Goal: Task Accomplishment & Management: Use online tool/utility

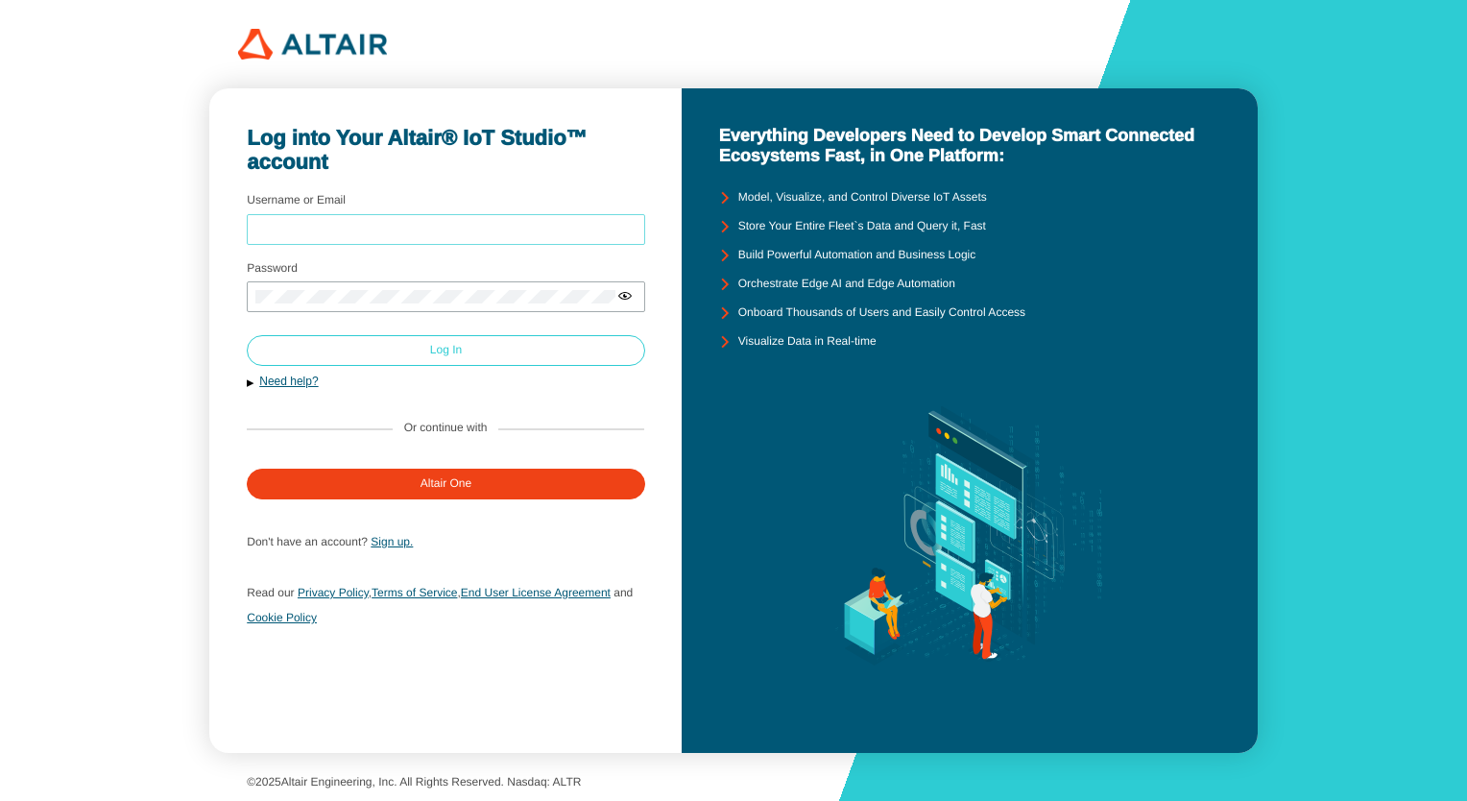
type input "kumarayush@altair.com"
click at [0, 0] on slot "Log In" at bounding box center [0, 0] width 0 height 0
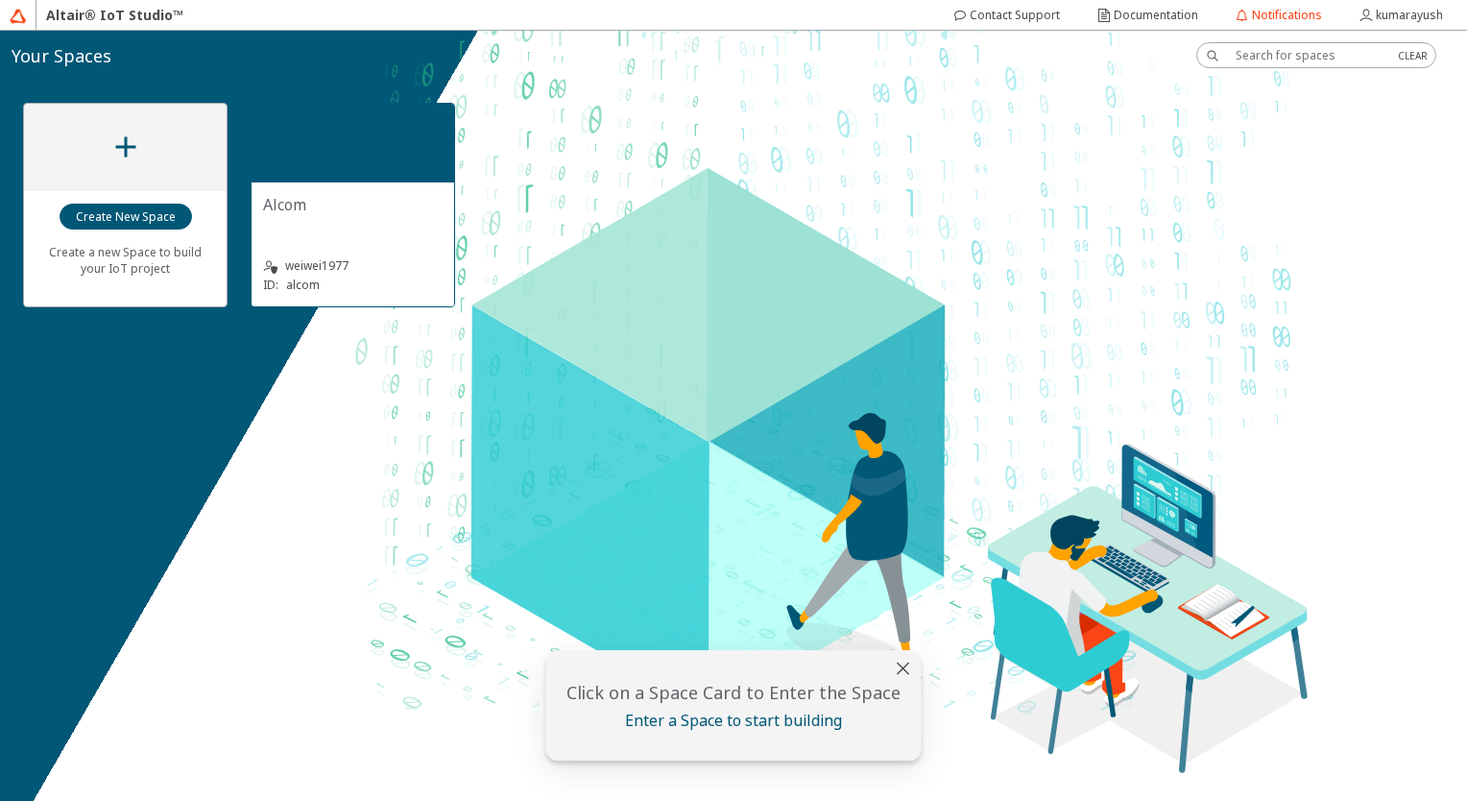
click at [351, 133] on div at bounding box center [353, 143] width 203 height 79
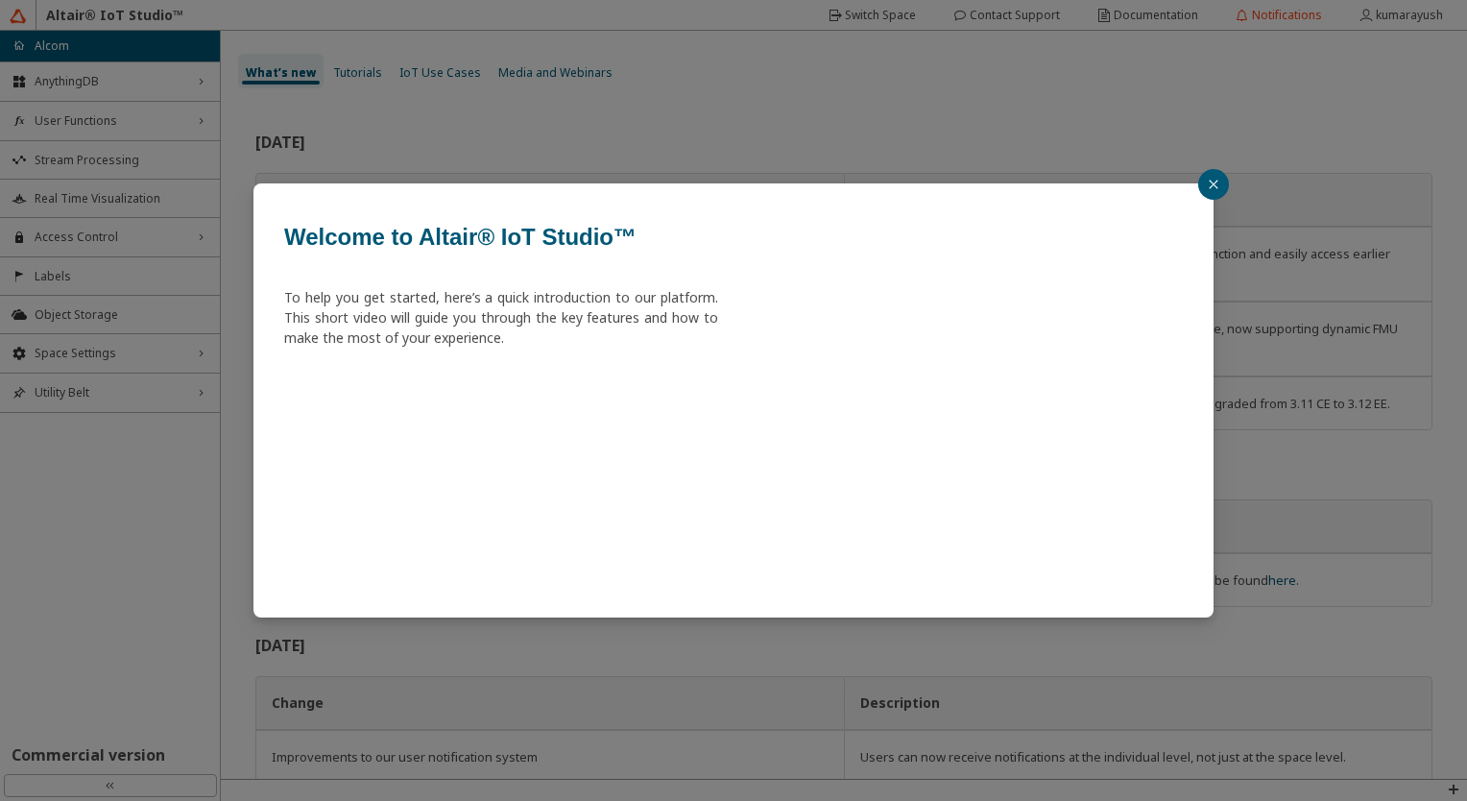
click at [1218, 177] on button "button" at bounding box center [1214, 184] width 31 height 31
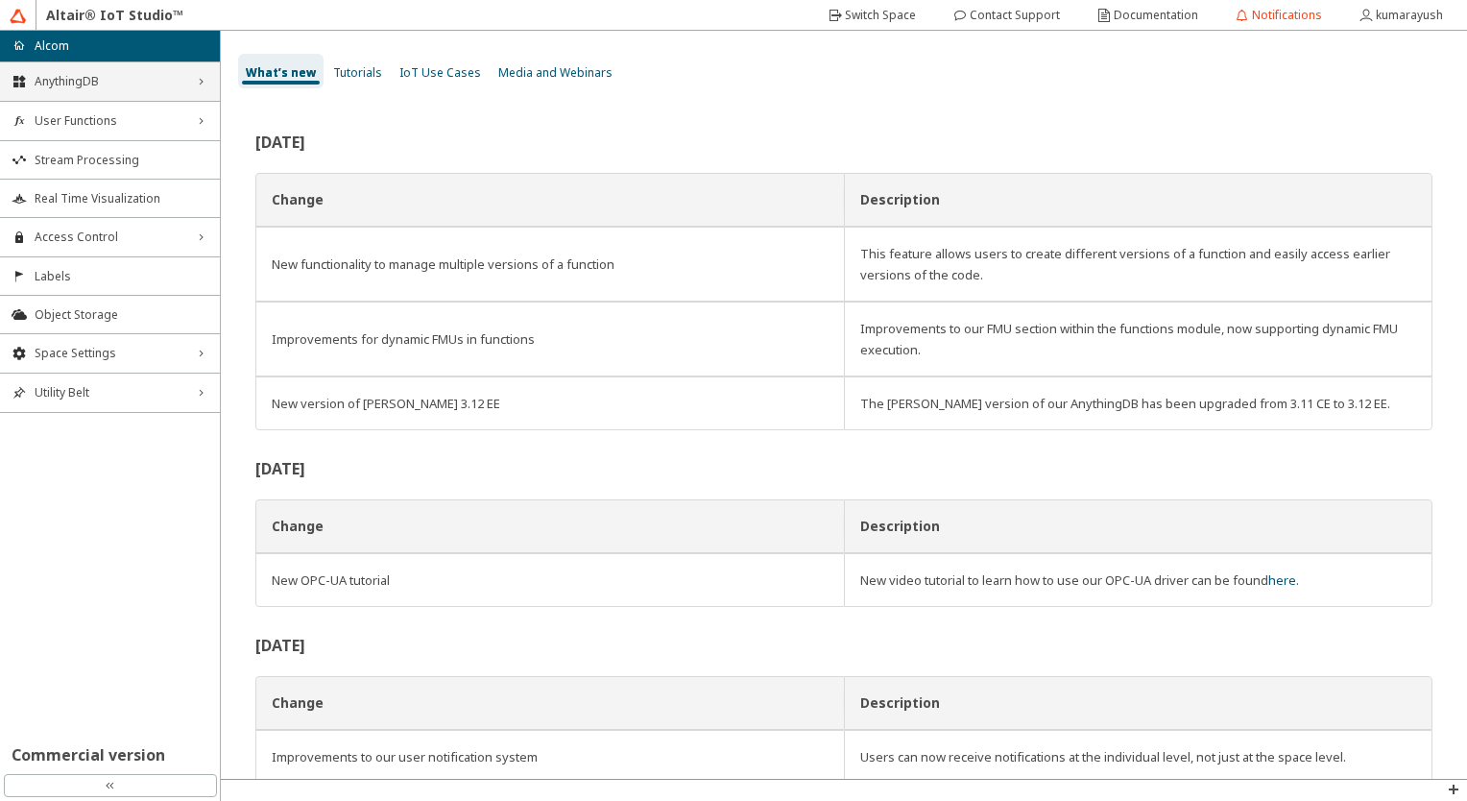
click at [192, 82] on div "AnythingDB right_chevron" at bounding box center [110, 81] width 220 height 38
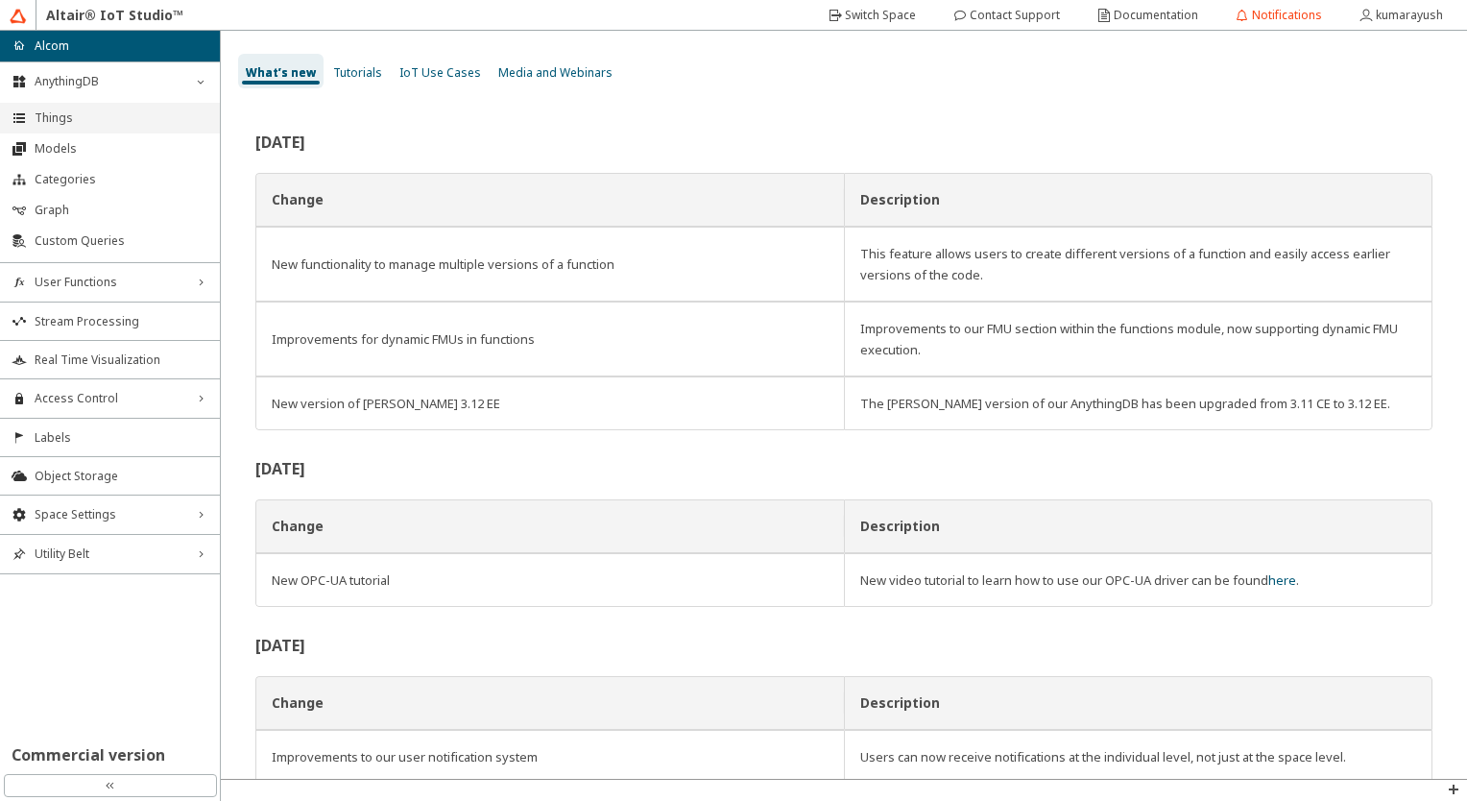
click at [65, 122] on span "Things" at bounding box center [122, 117] width 174 height 15
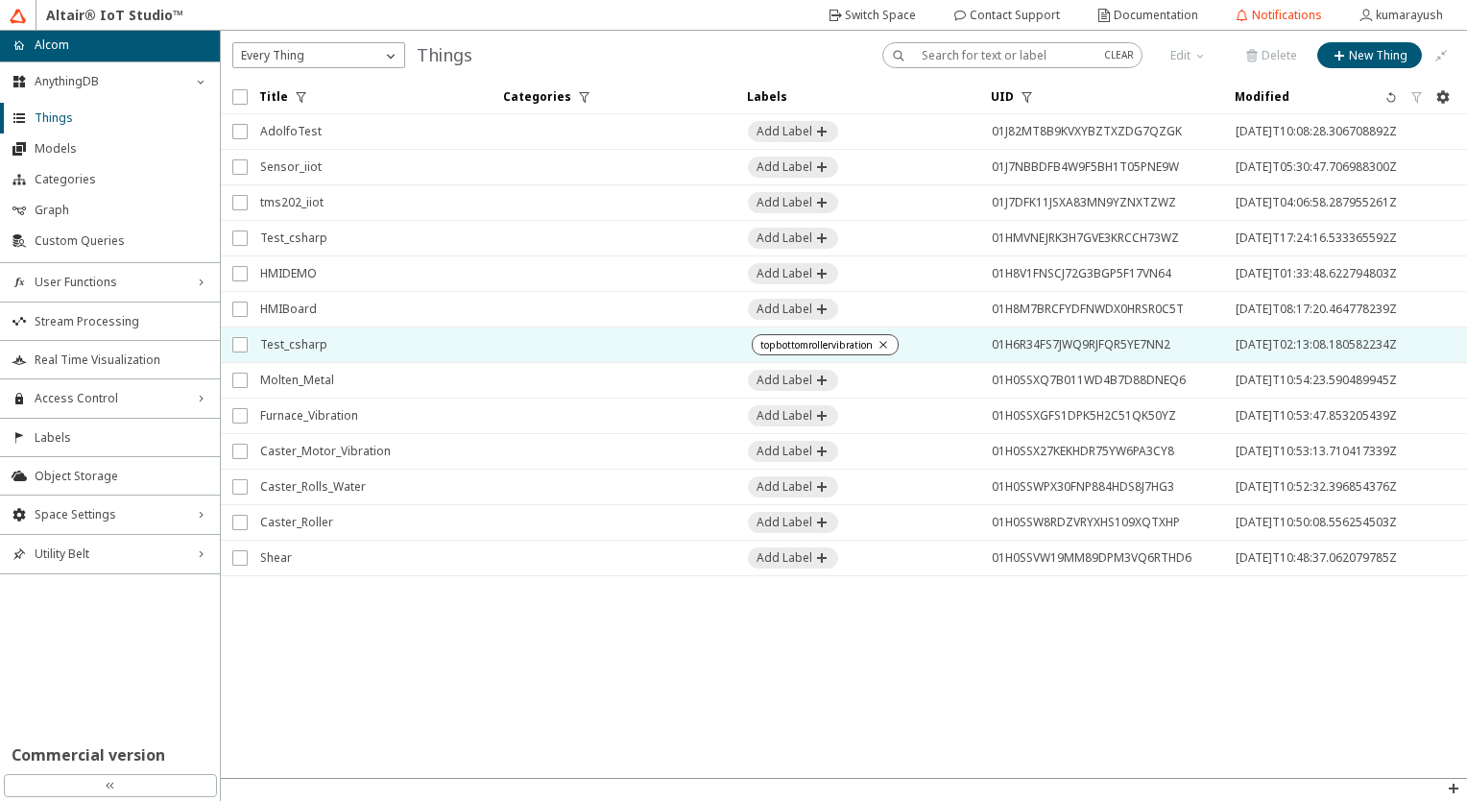
click at [411, 336] on span "Test_csharp" at bounding box center [369, 344] width 219 height 35
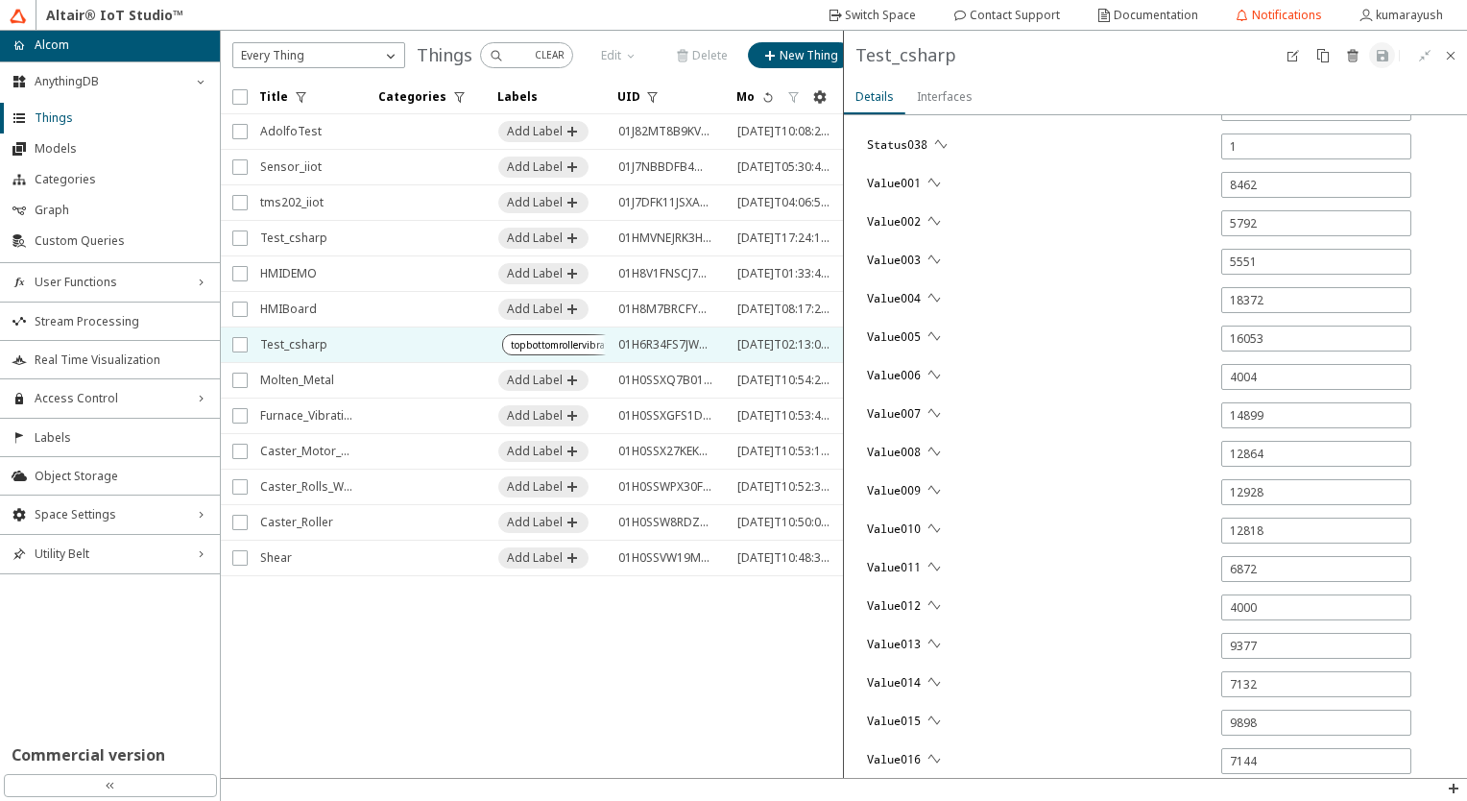
scroll to position [2181, 0]
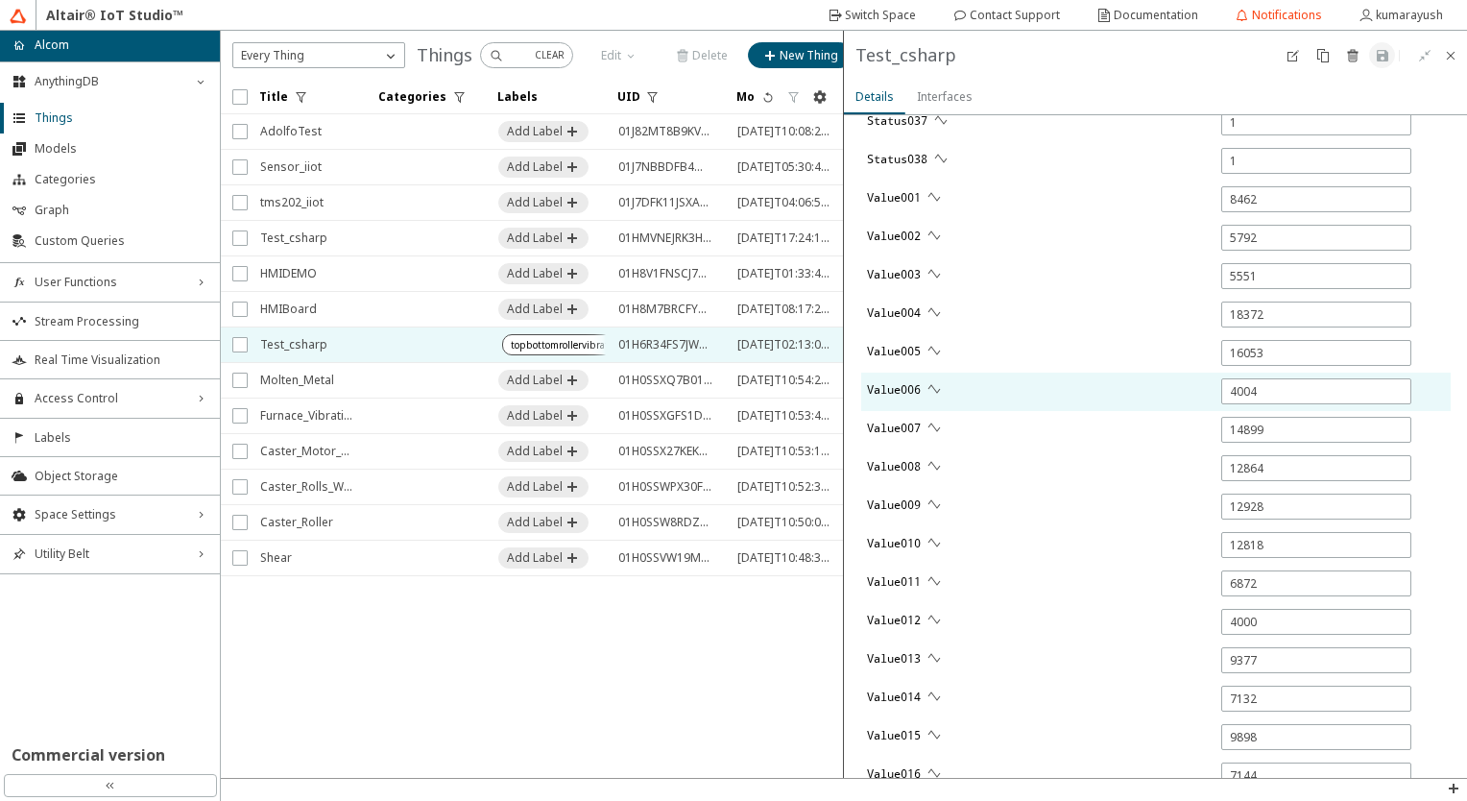
type input "0"
type input "5574"
type input "1"
type input "18379"
type input "1"
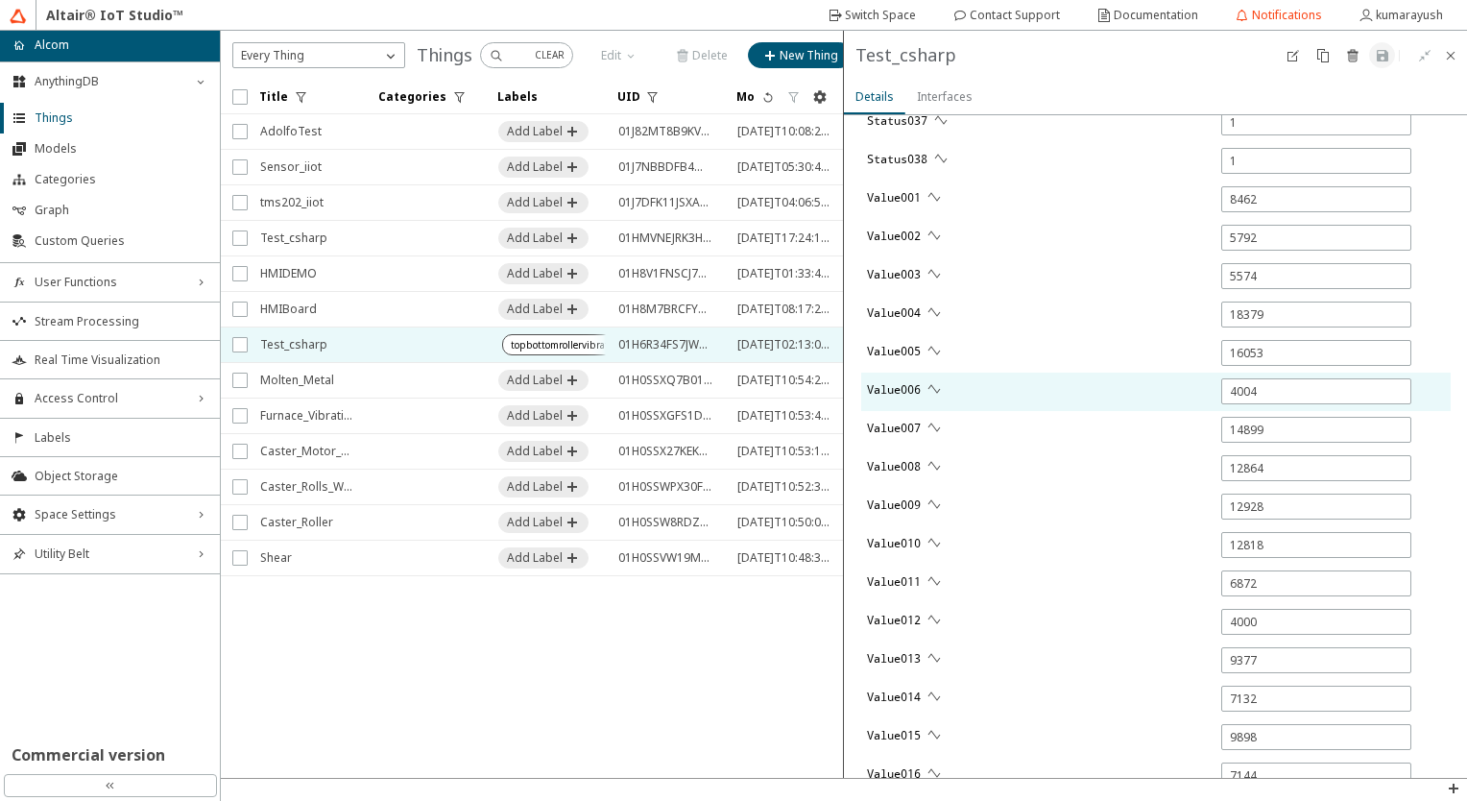
type input "8303"
type input "1"
type input "5801"
type input "1"
type input "12927"
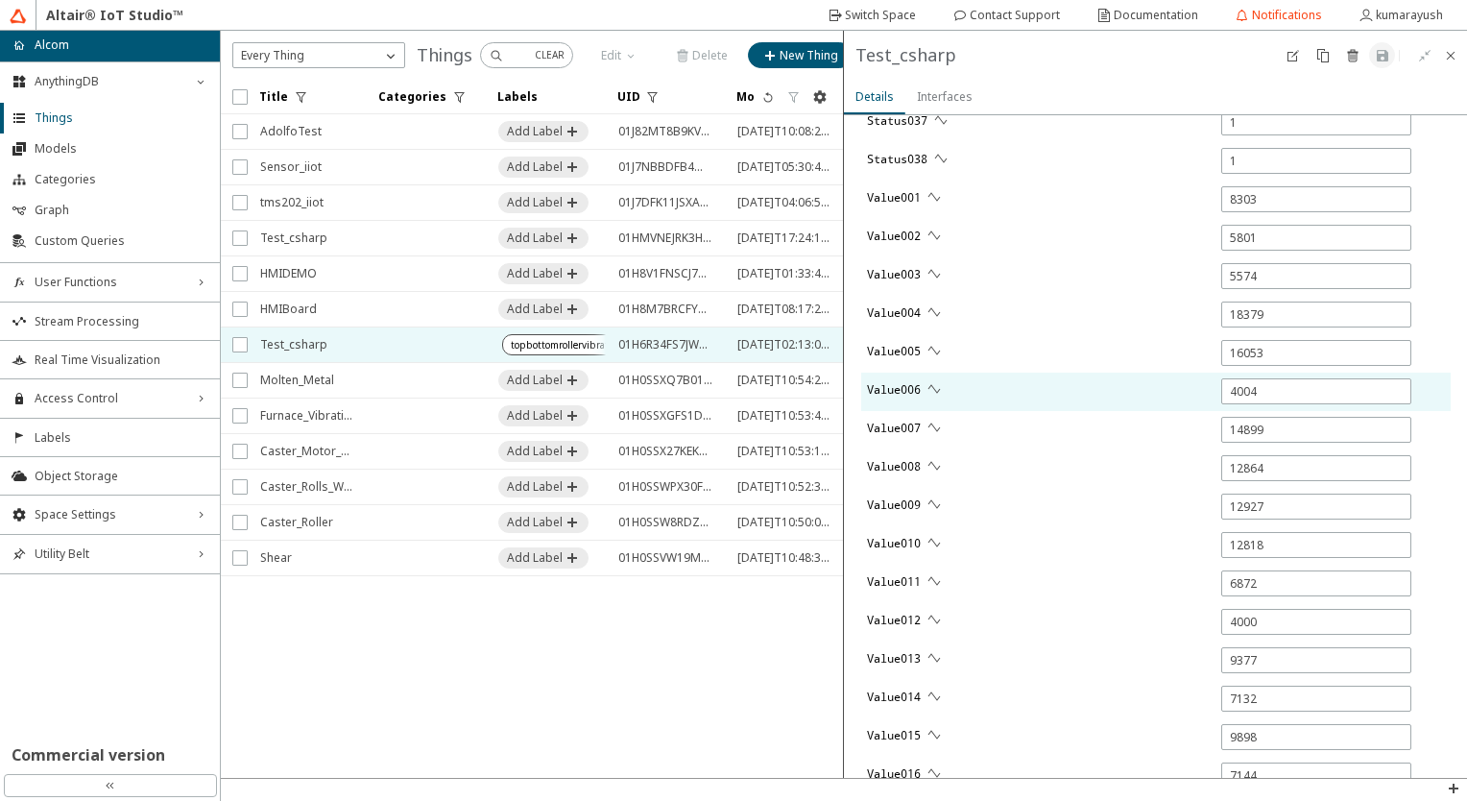
type input "0"
type input "12820"
type input "8855"
type input "0"
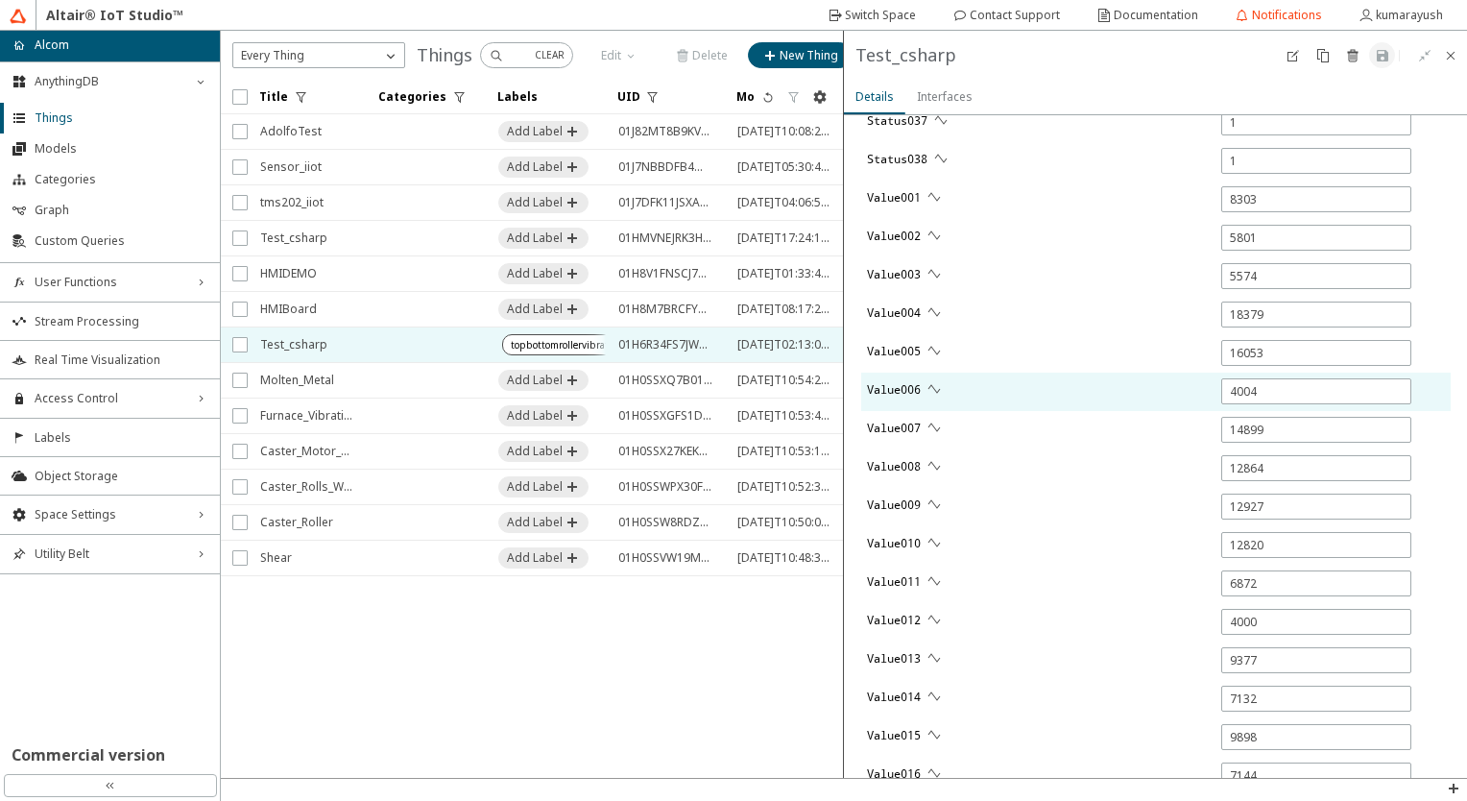
type input "0"
type input "6835"
type input "11535"
type input "6546"
type input "0"
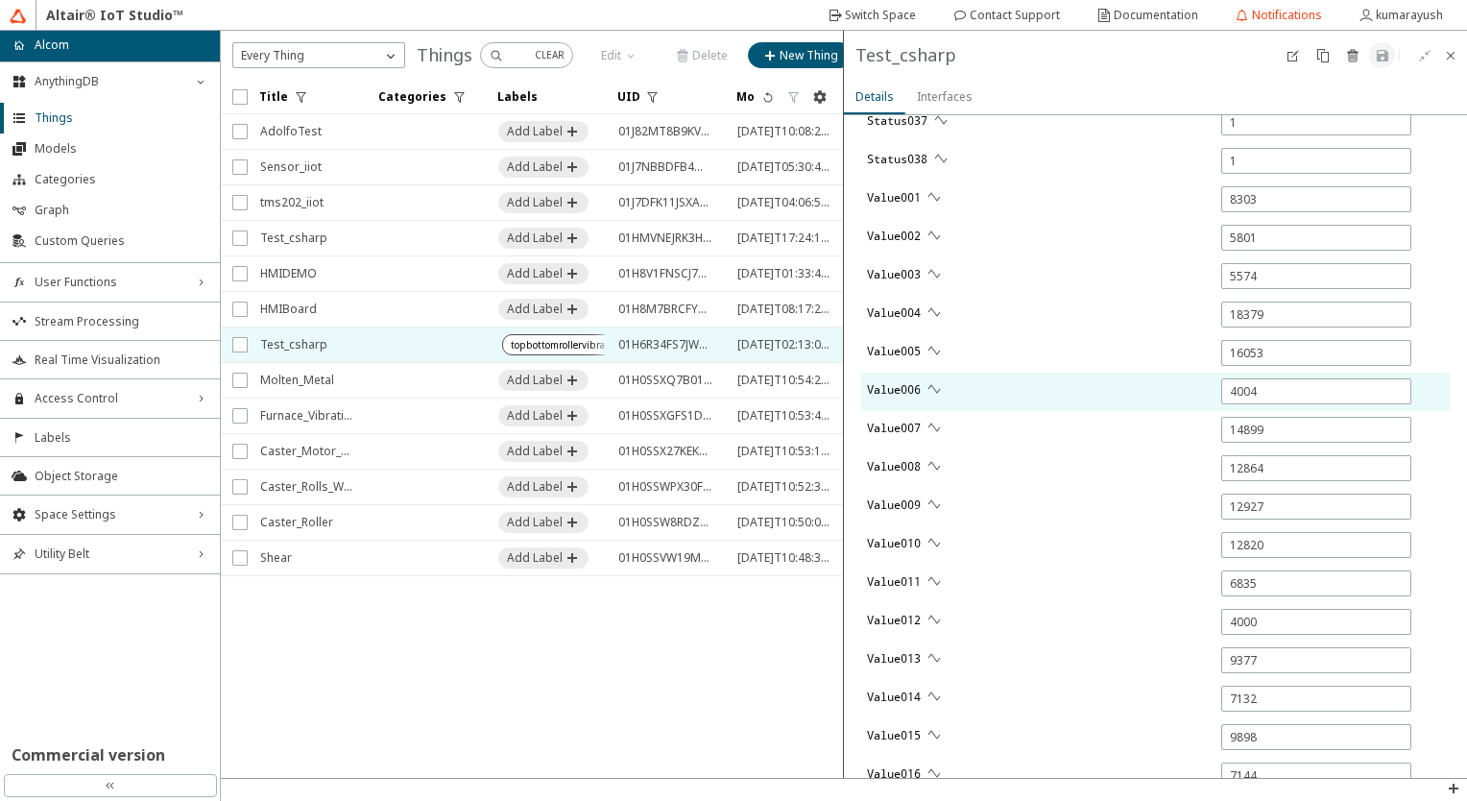
type input "0"
type input "12172"
type input "249"
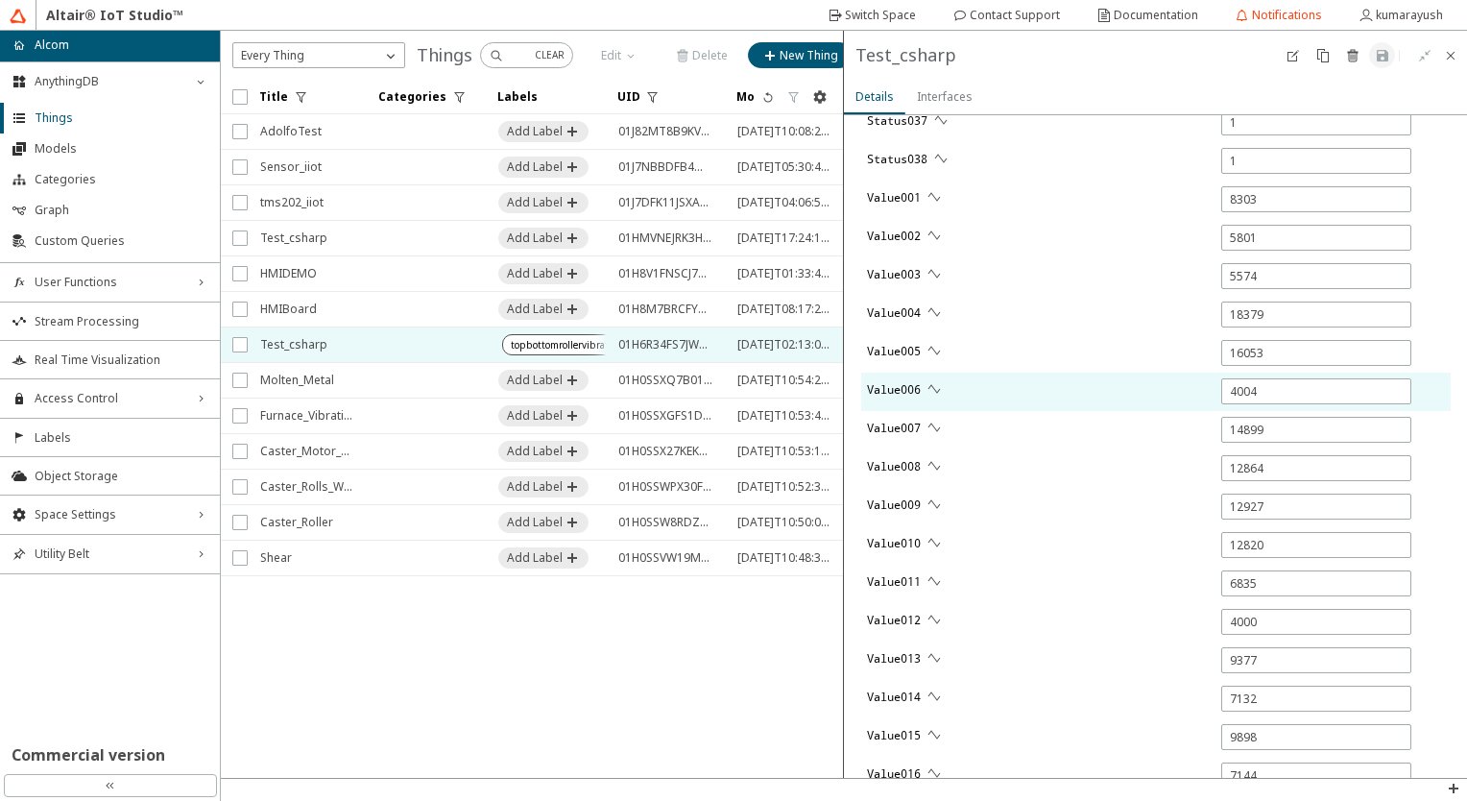
type input "0"
type input "222"
type input "0"
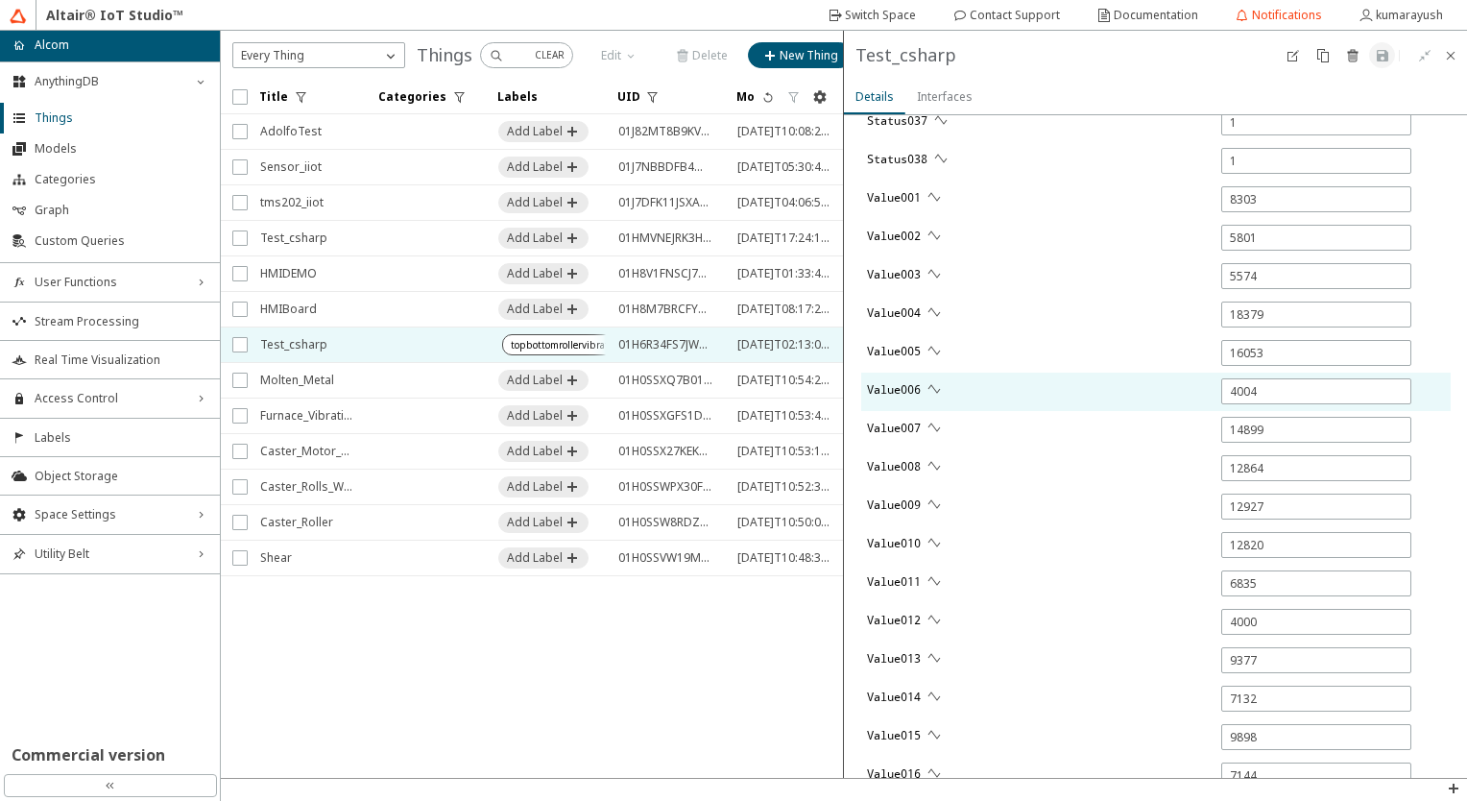
type input "0"
type input "7063"
type input "15019"
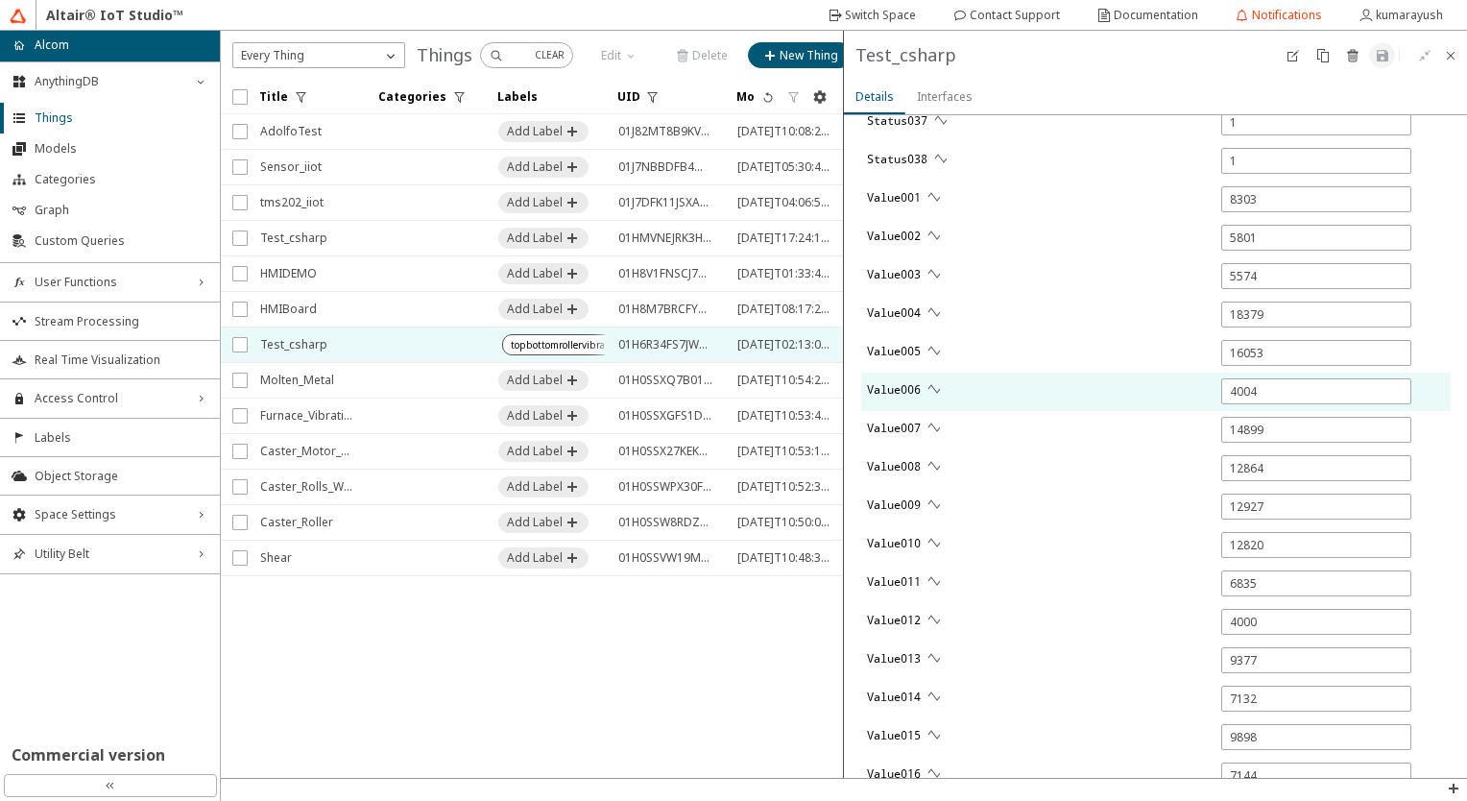
type input "10356"
type input "0"
type input "9805"
type input "4559"
type input "0"
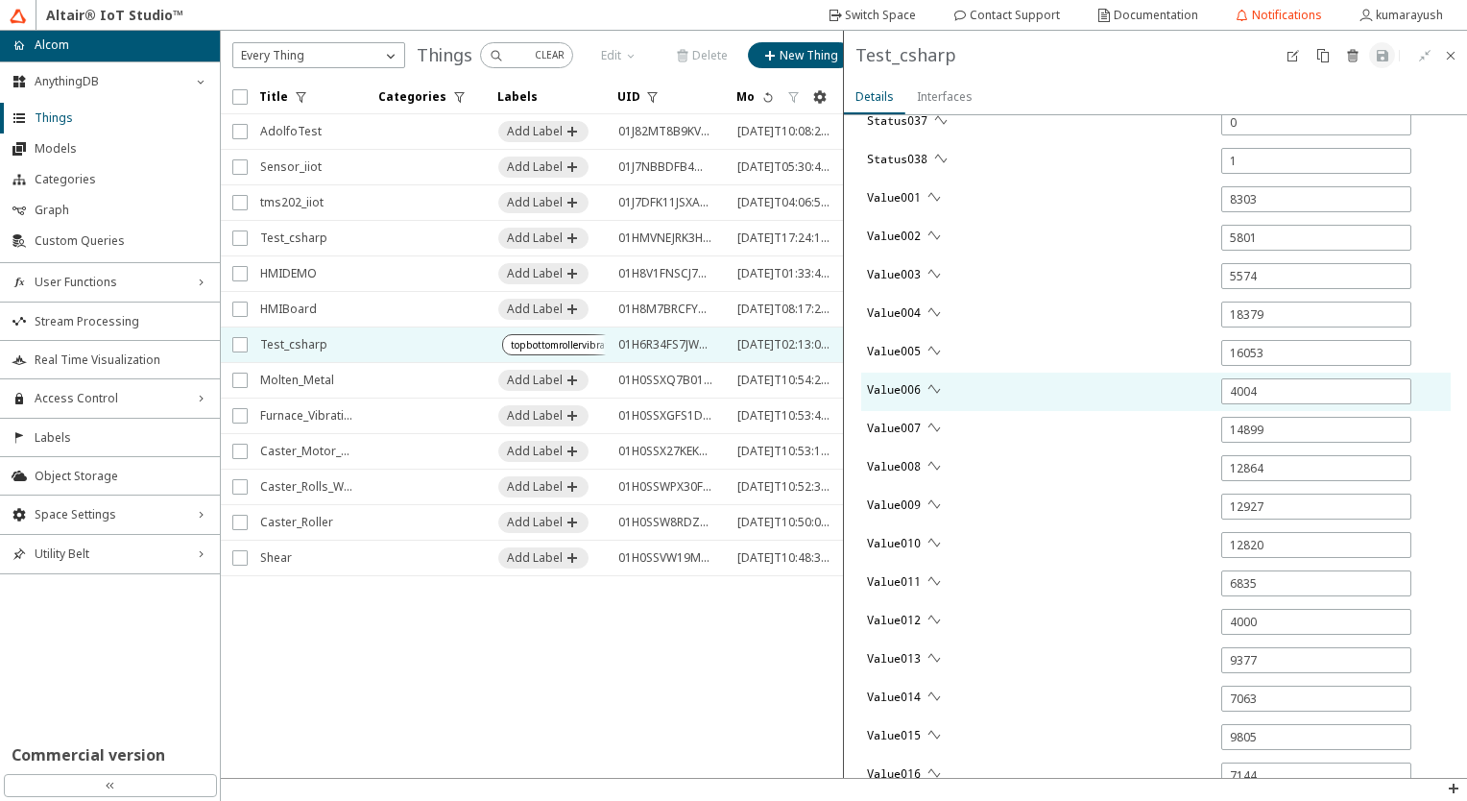
type input "0"
type input "9762"
type input "7266"
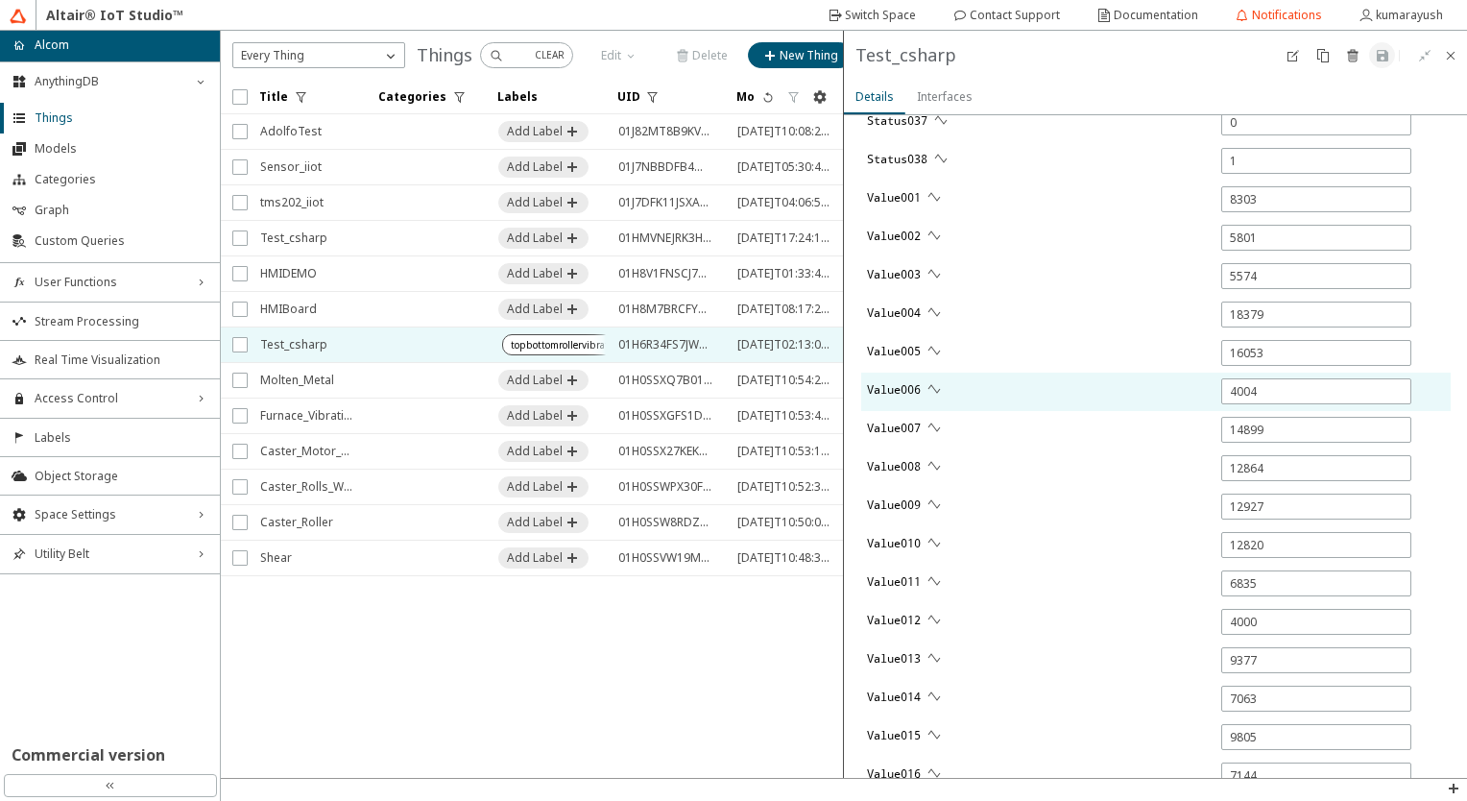
type input "13804"
type input "0"
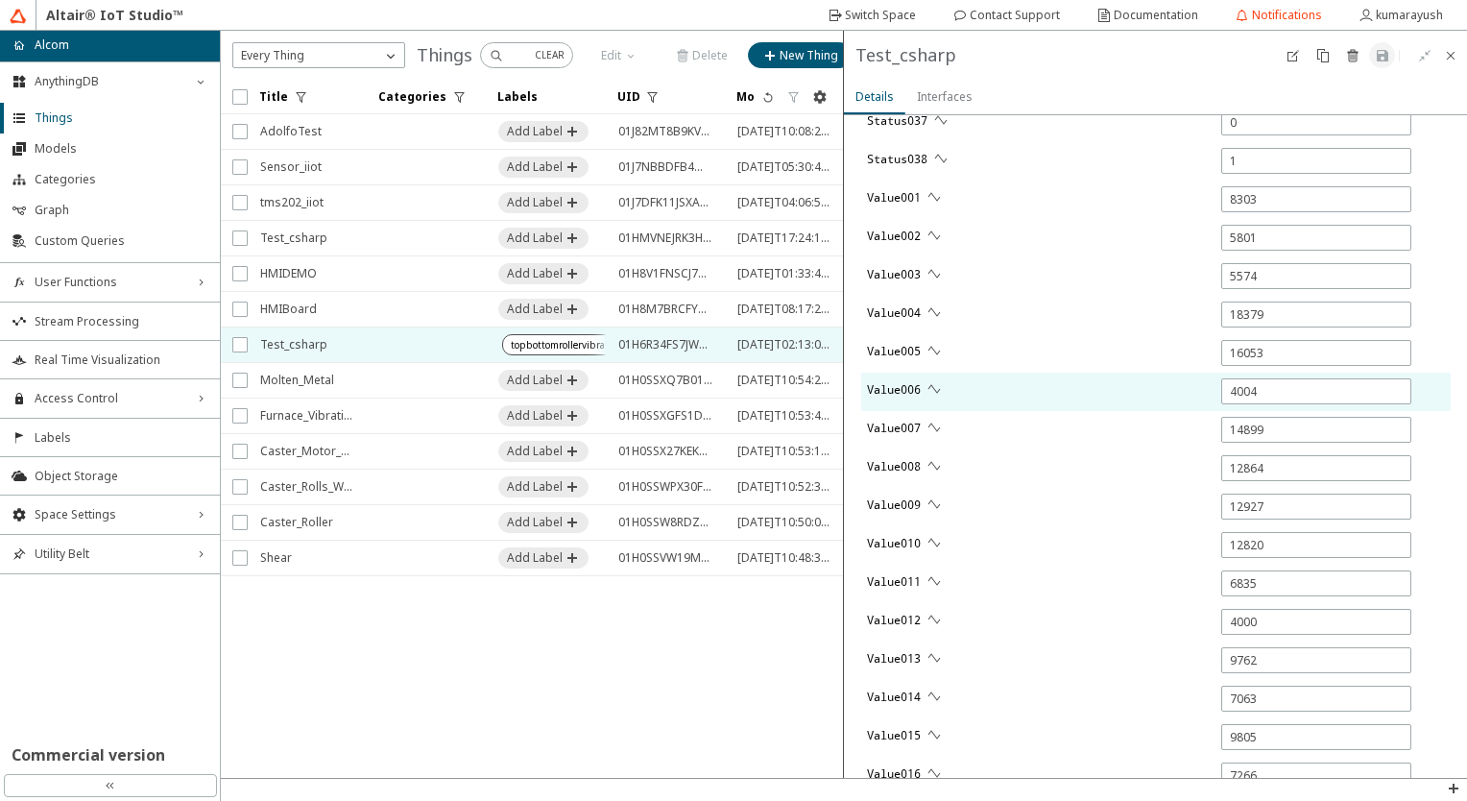
type input "0"
type input "13214"
type input "10383"
type input "1"
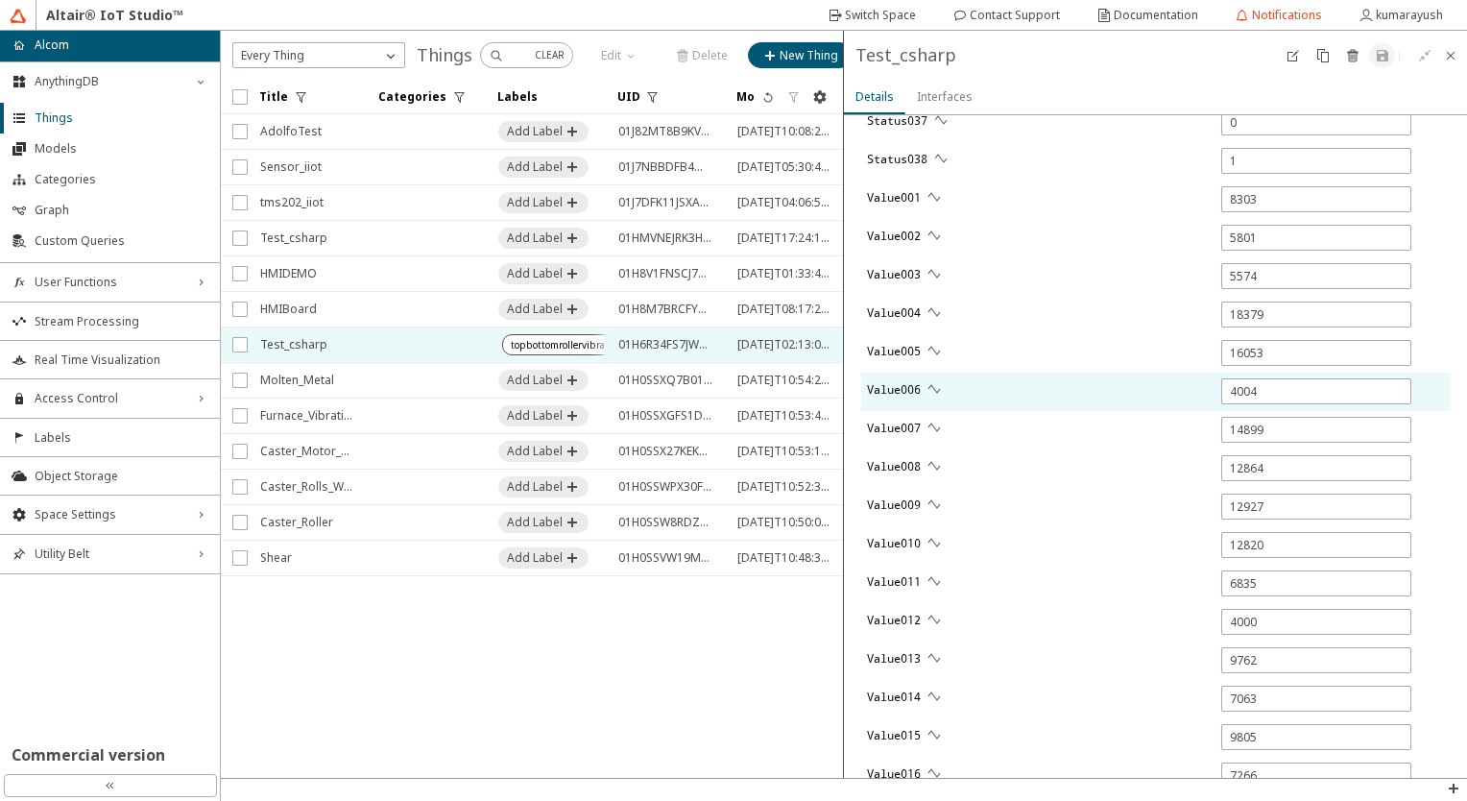
type input "1"
type input "0"
type input "16060"
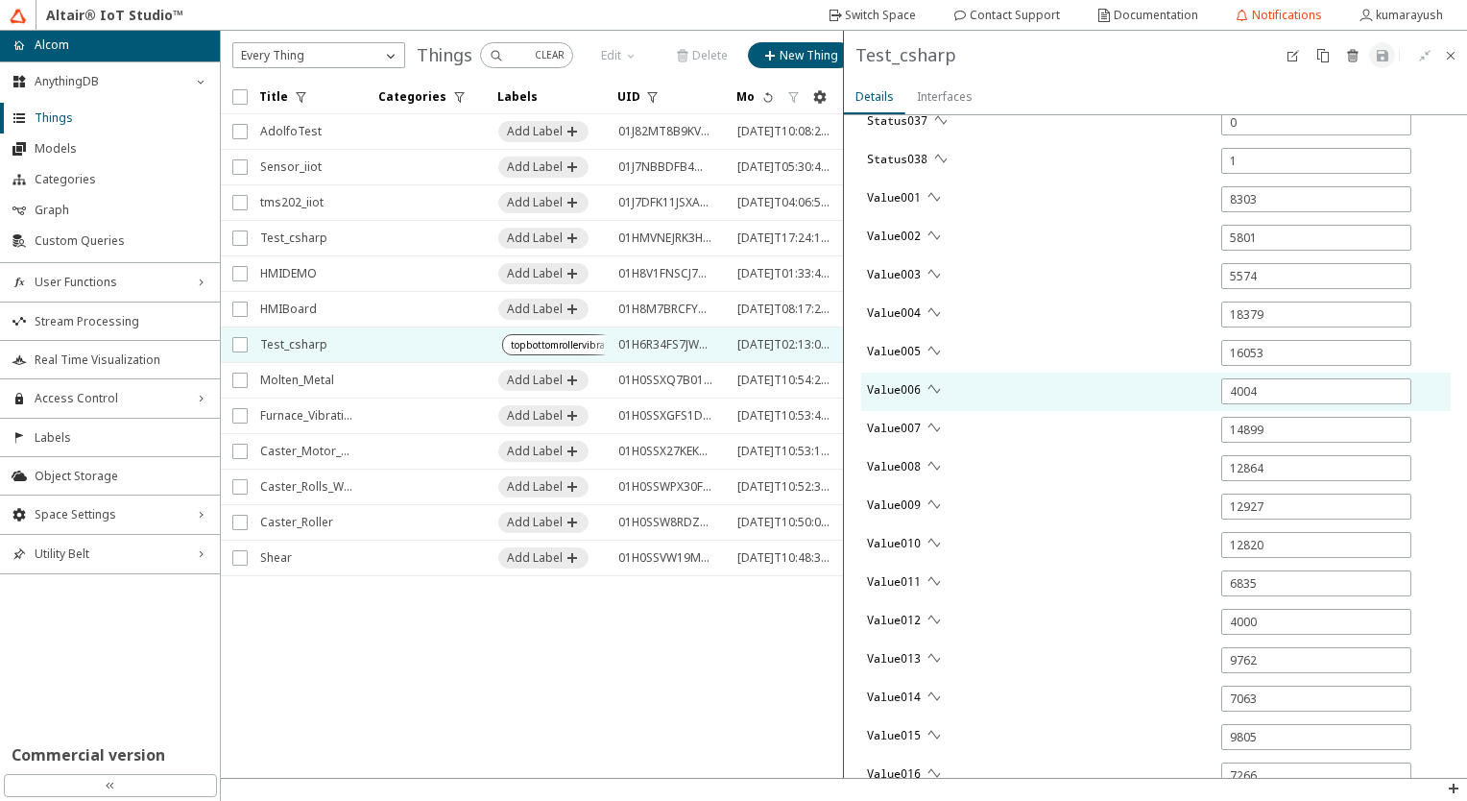
type input "4006"
type input "14922"
type input "12873"
type input "0"
type input "999.999"
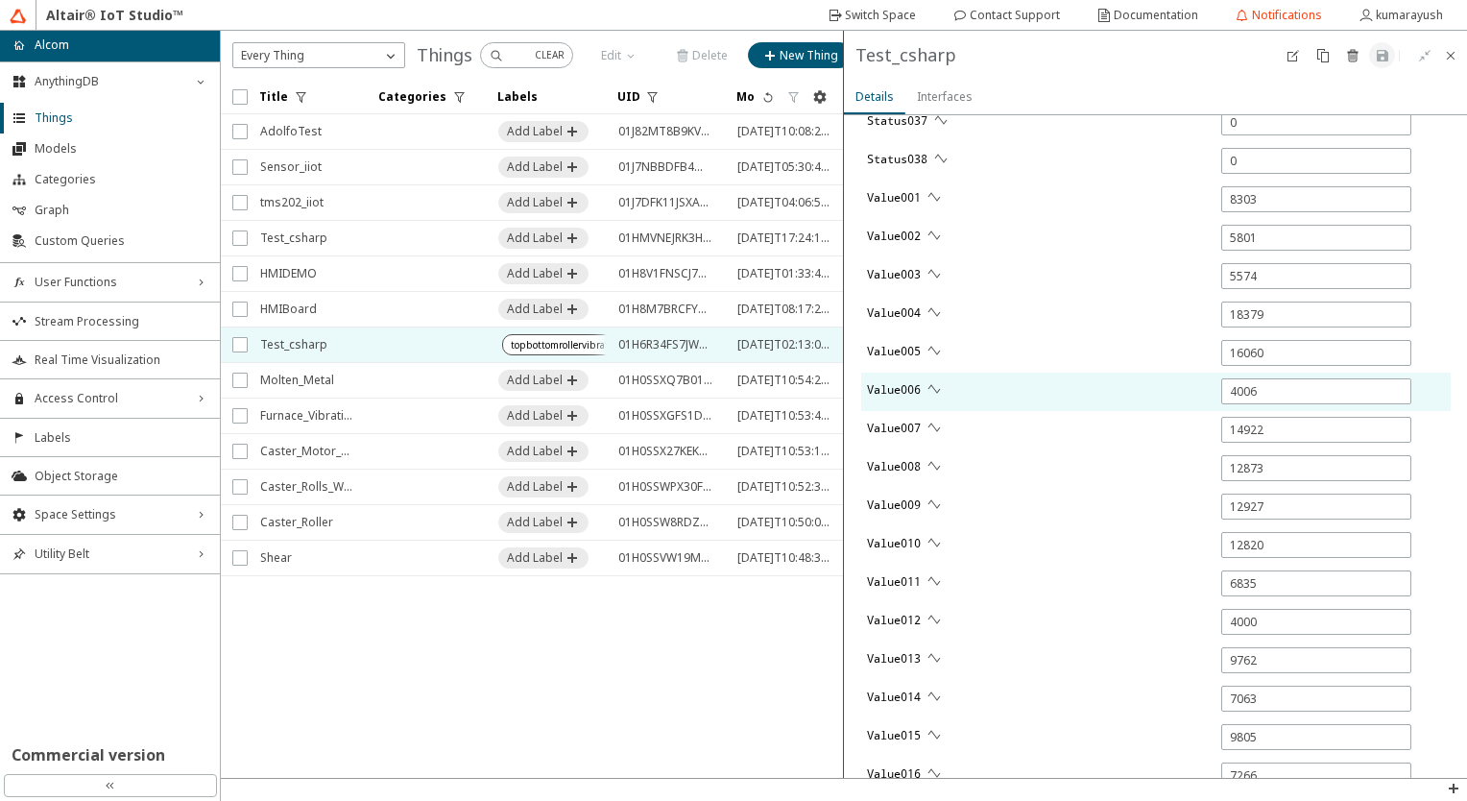
type input "6.2"
type input "-7"
type input "5803"
type input "5579"
type input "18393"
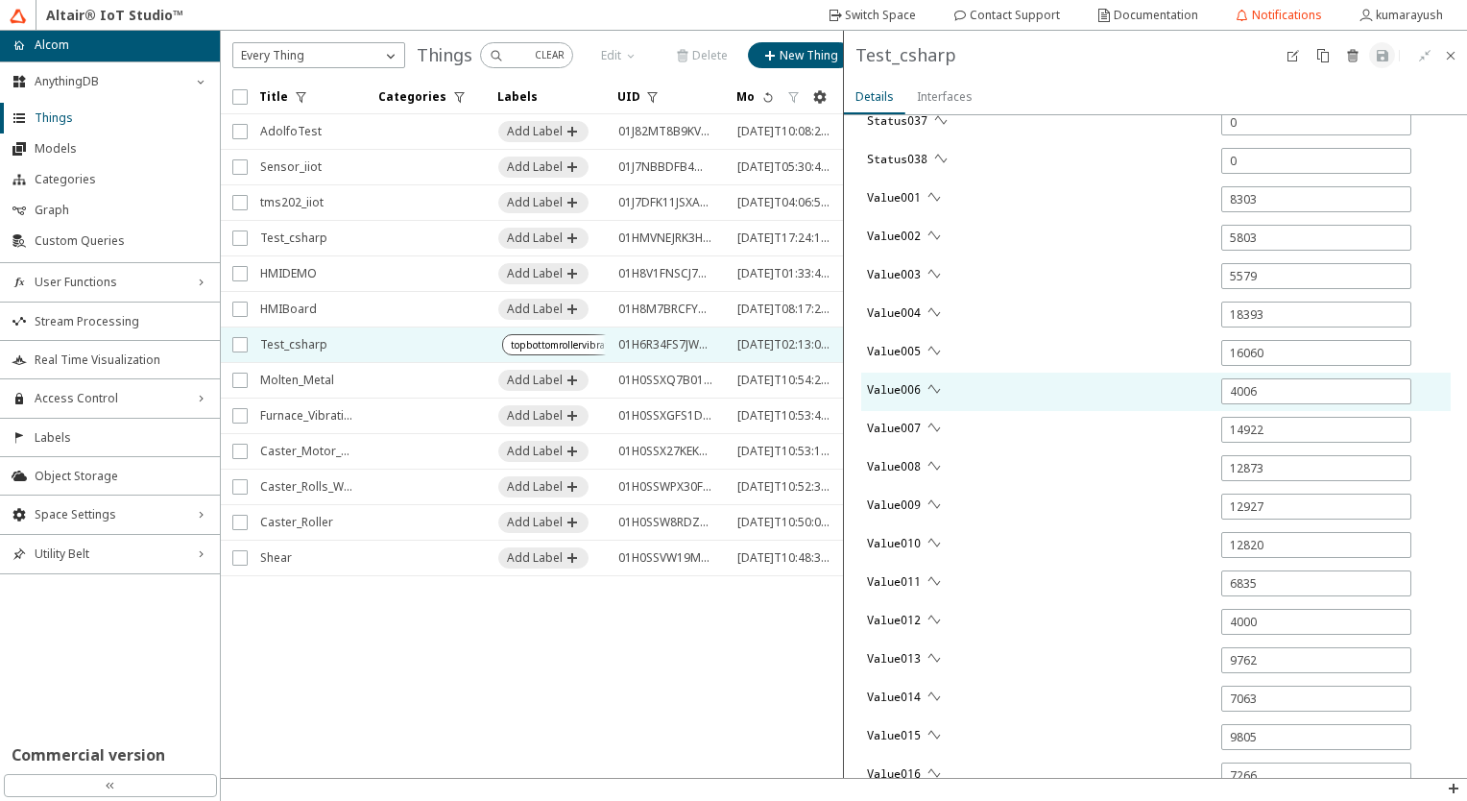
type input "8362"
type input "1"
type input "12934"
type input "1"
type input "12826"
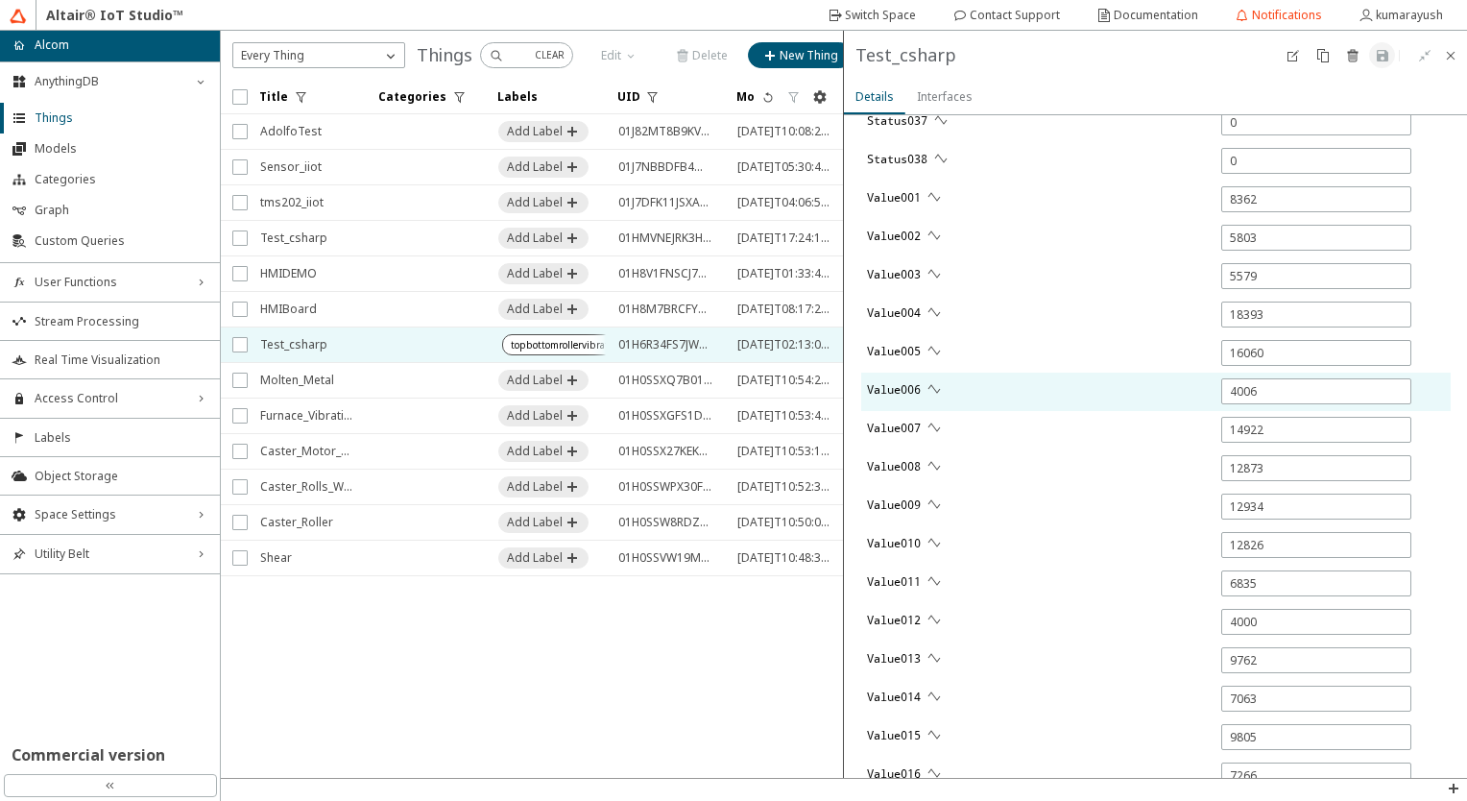
type input "6529"
type input "1"
type input "6860"
type input "9050"
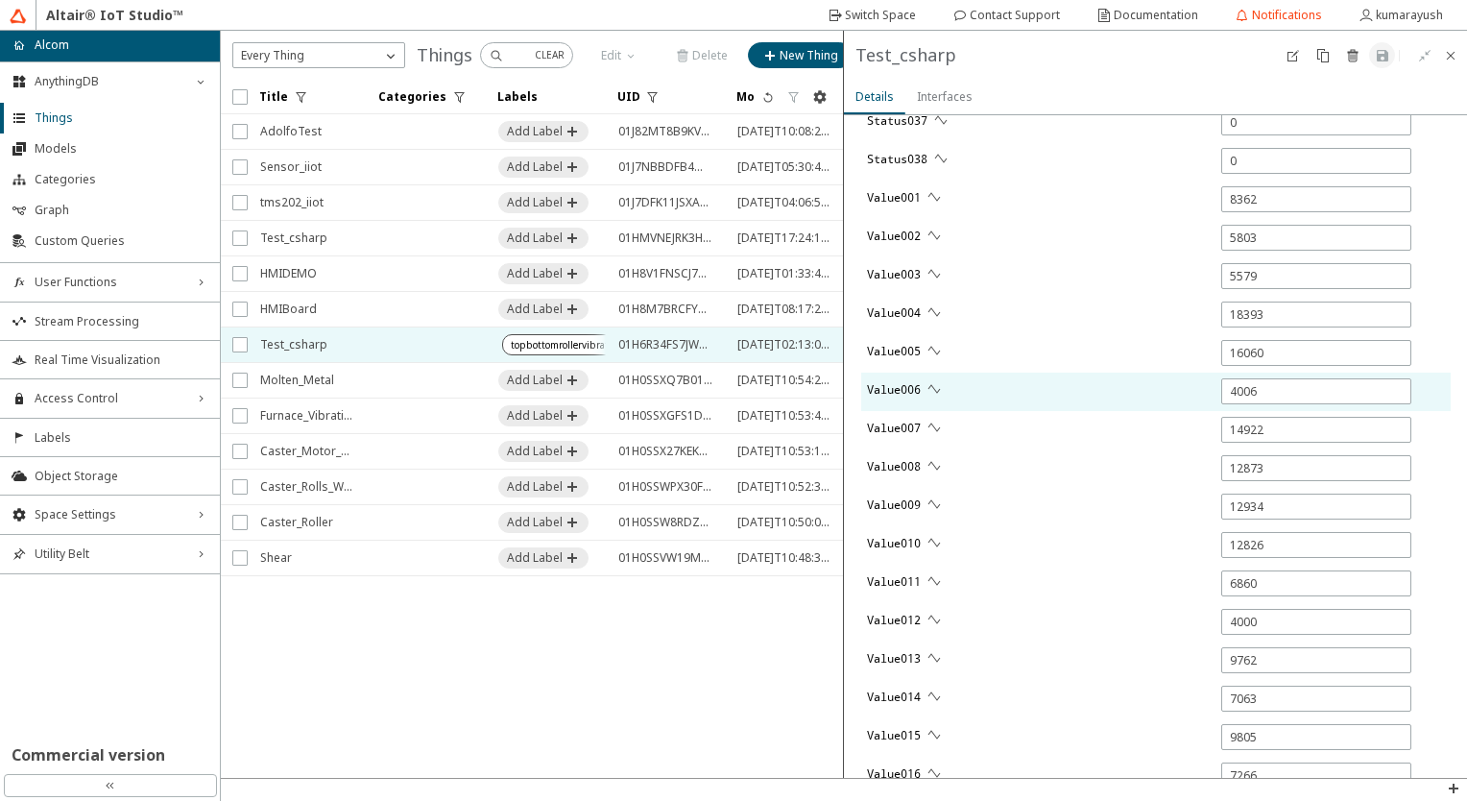
type input "11683"
type input "14995"
type input "12161"
type input "252"
type input "6774"
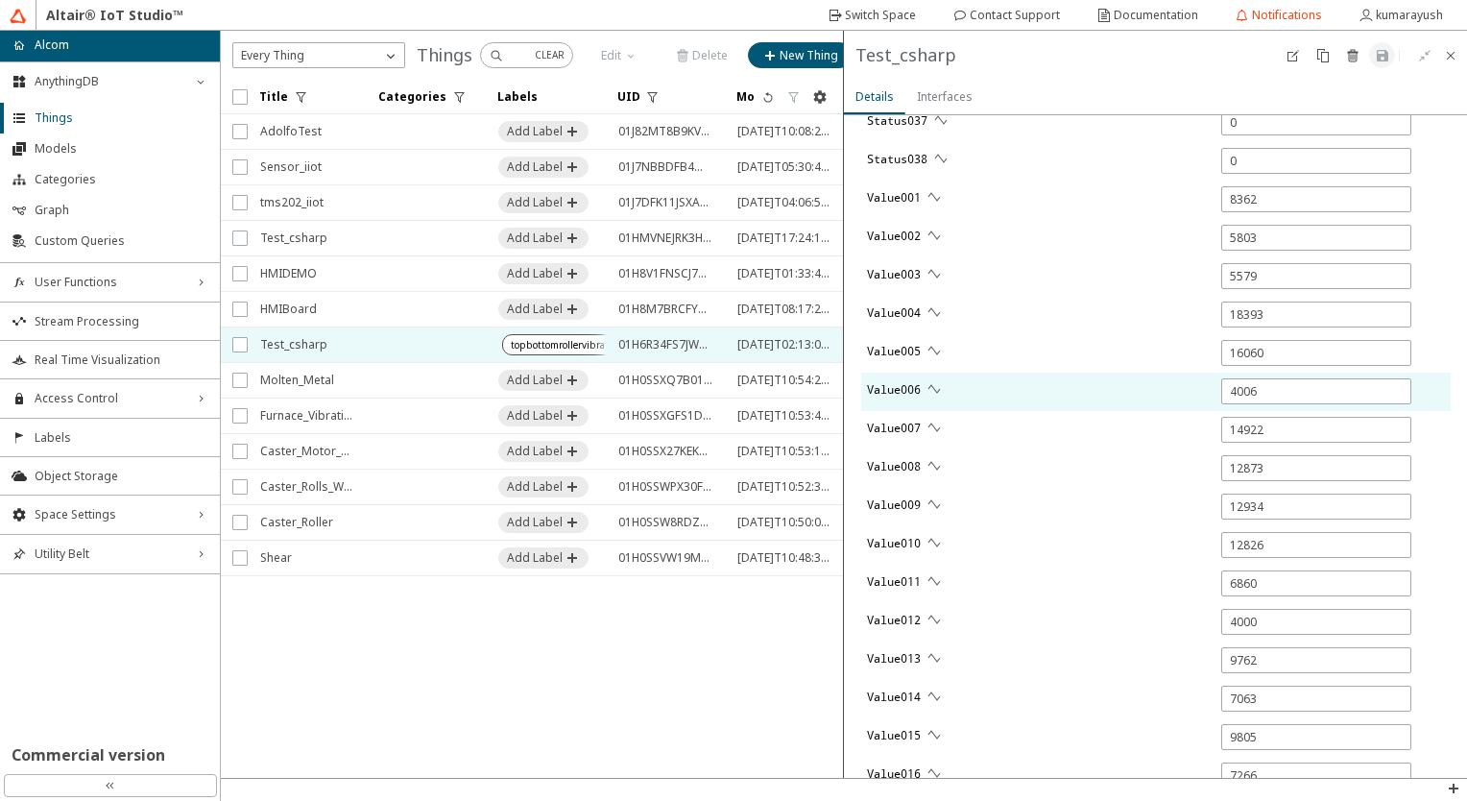
type input "248"
type input "13209"
type input "9886"
type input "7171"
type input "10385"
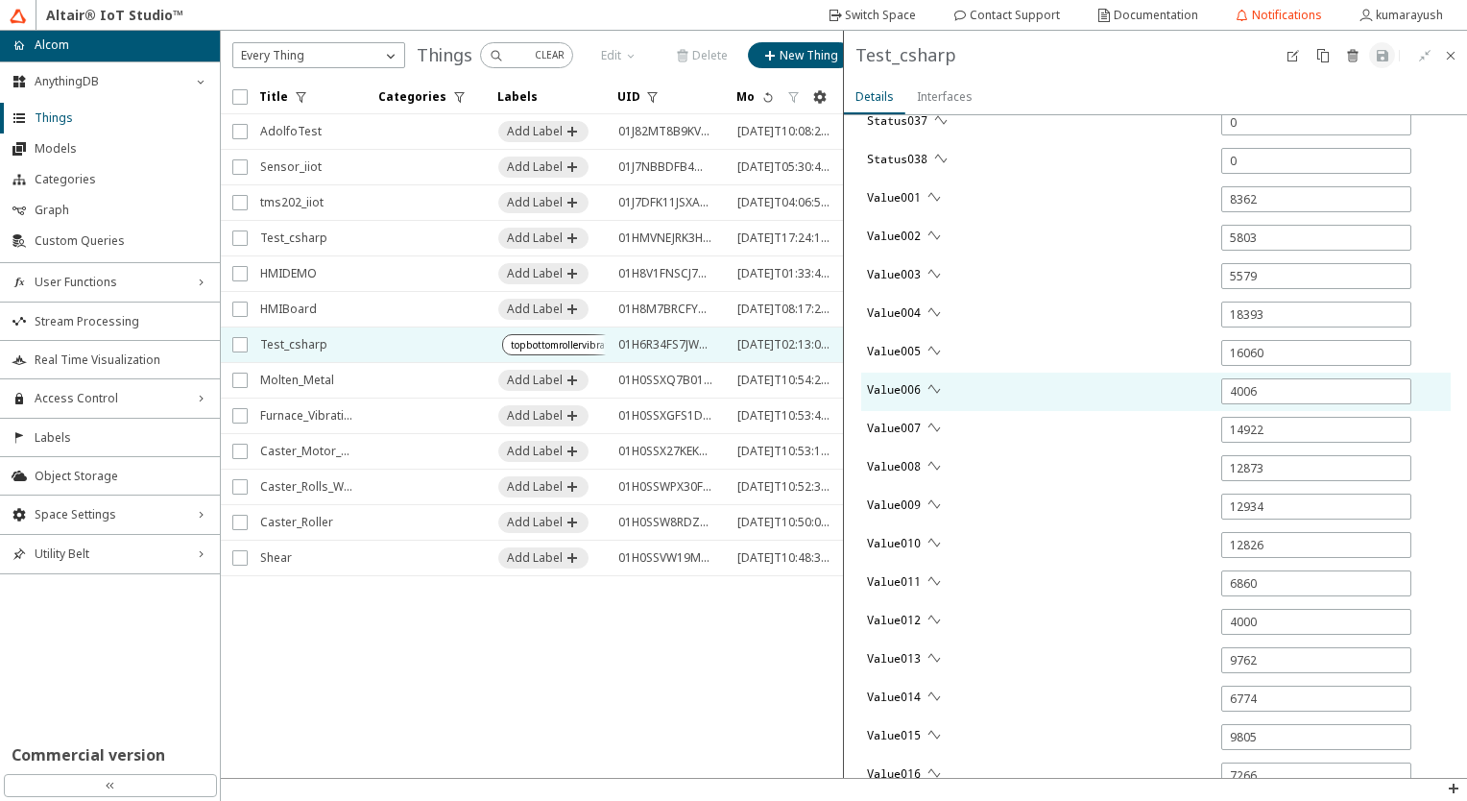
type input "10367"
type input "9656"
type input "4535"
type input "12420"
type input "13829"
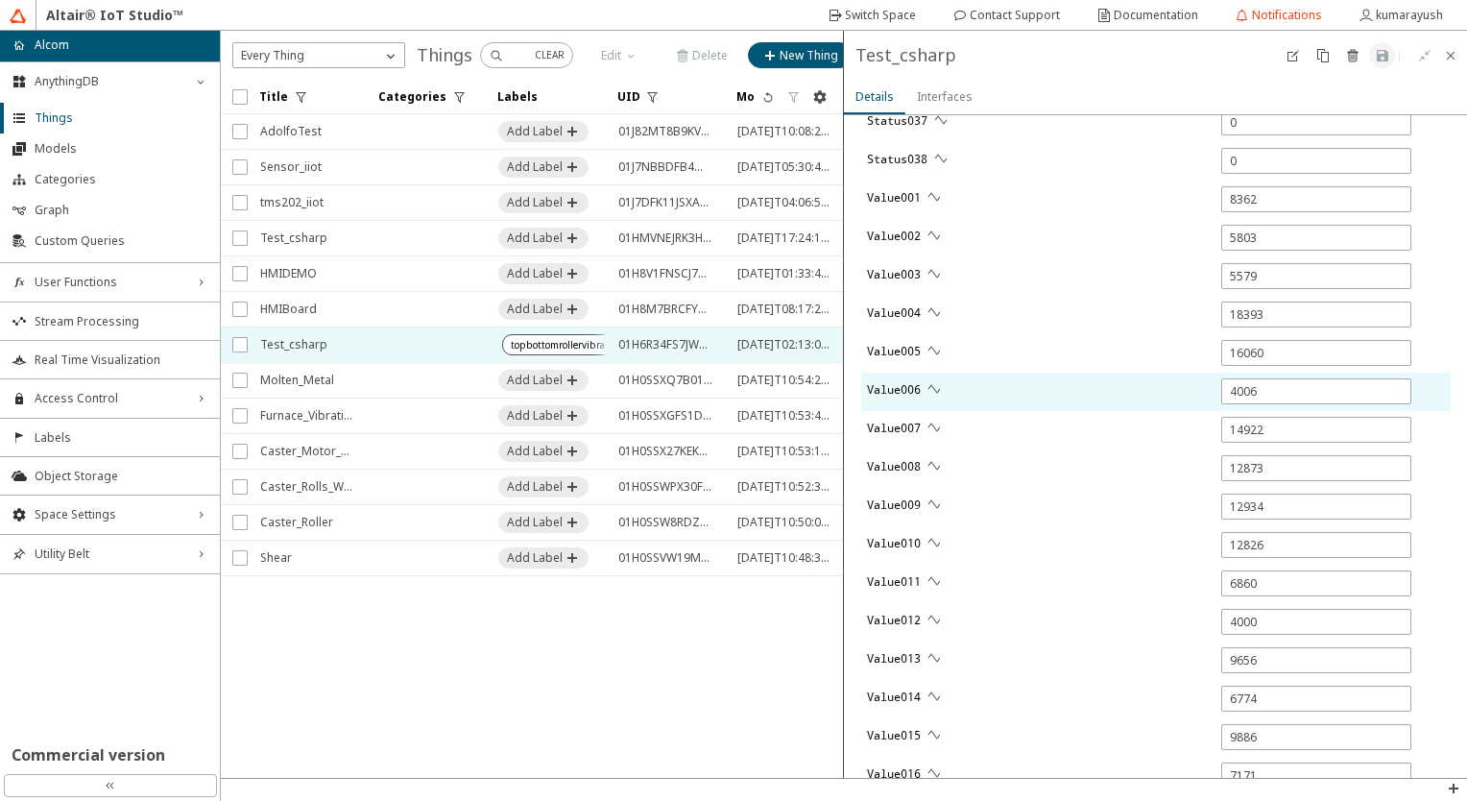
type input "16067"
type input "14890"
type input "1"
type input "12866"
type input "0"
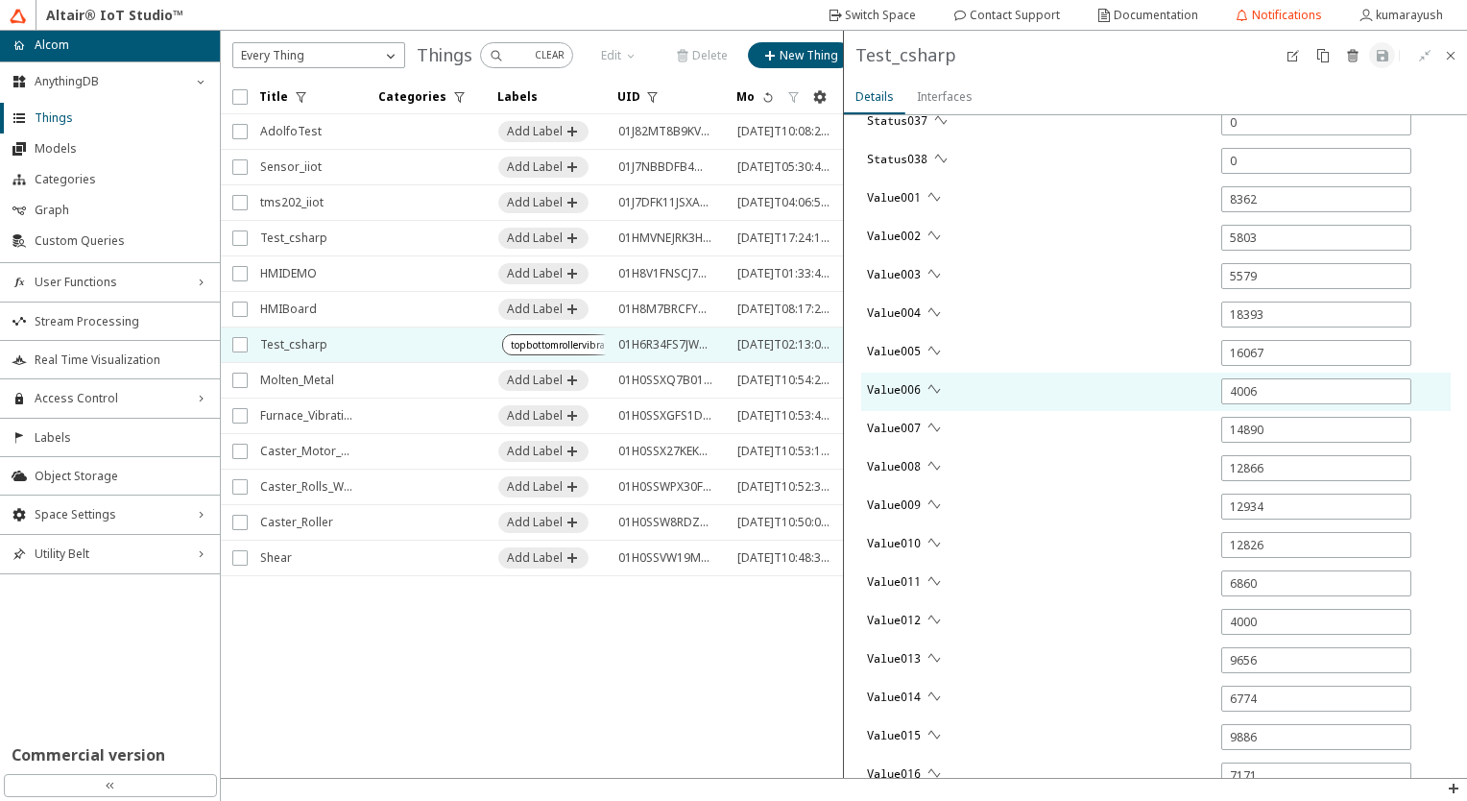
type input "0"
type input "18381"
type input "0"
type input "8479"
type input "0"
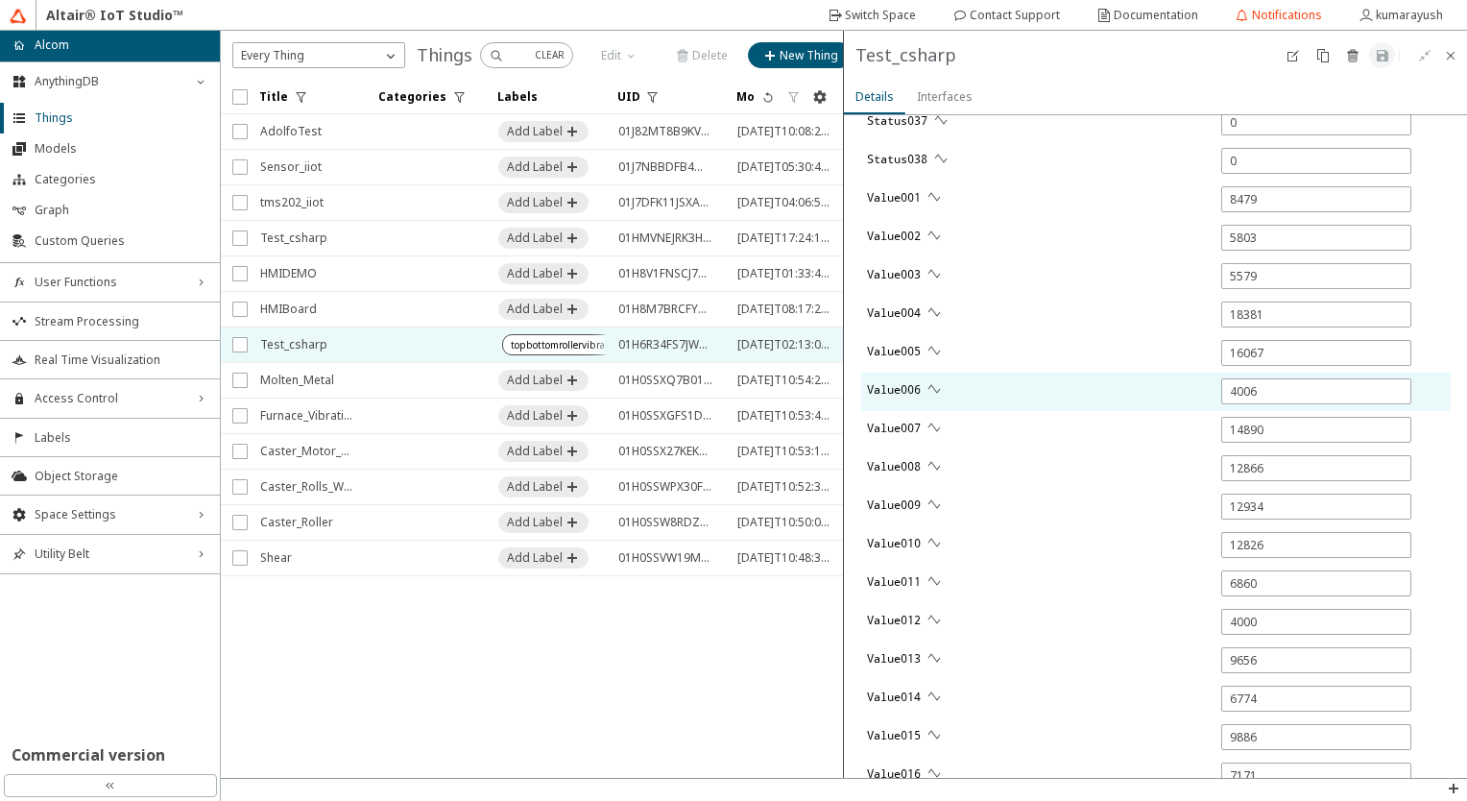
type input "0"
type input "5807"
type input "11578"
type input "1"
type input "12936"
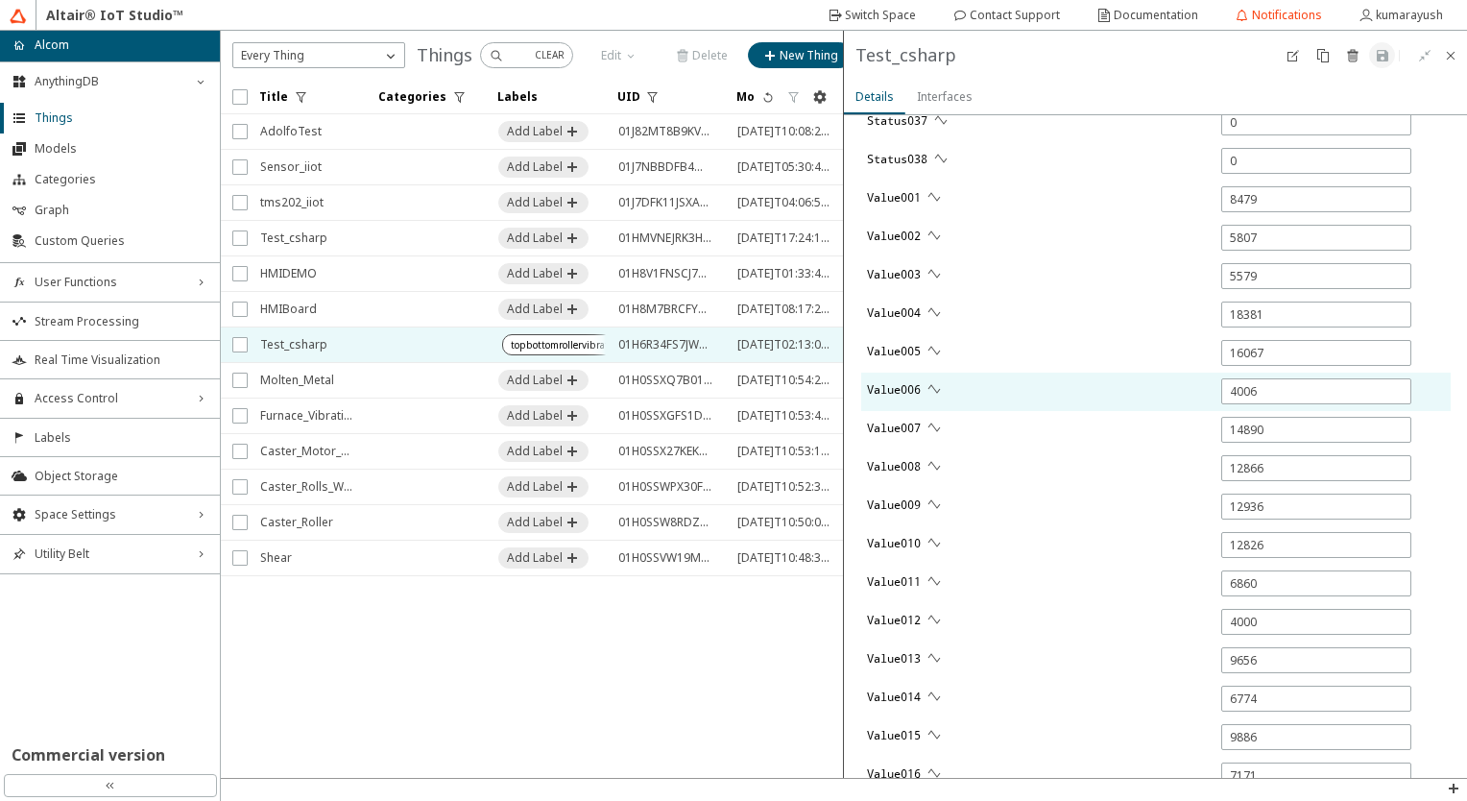
type input "12831"
type input "1"
type input "6876"
type input "6567"
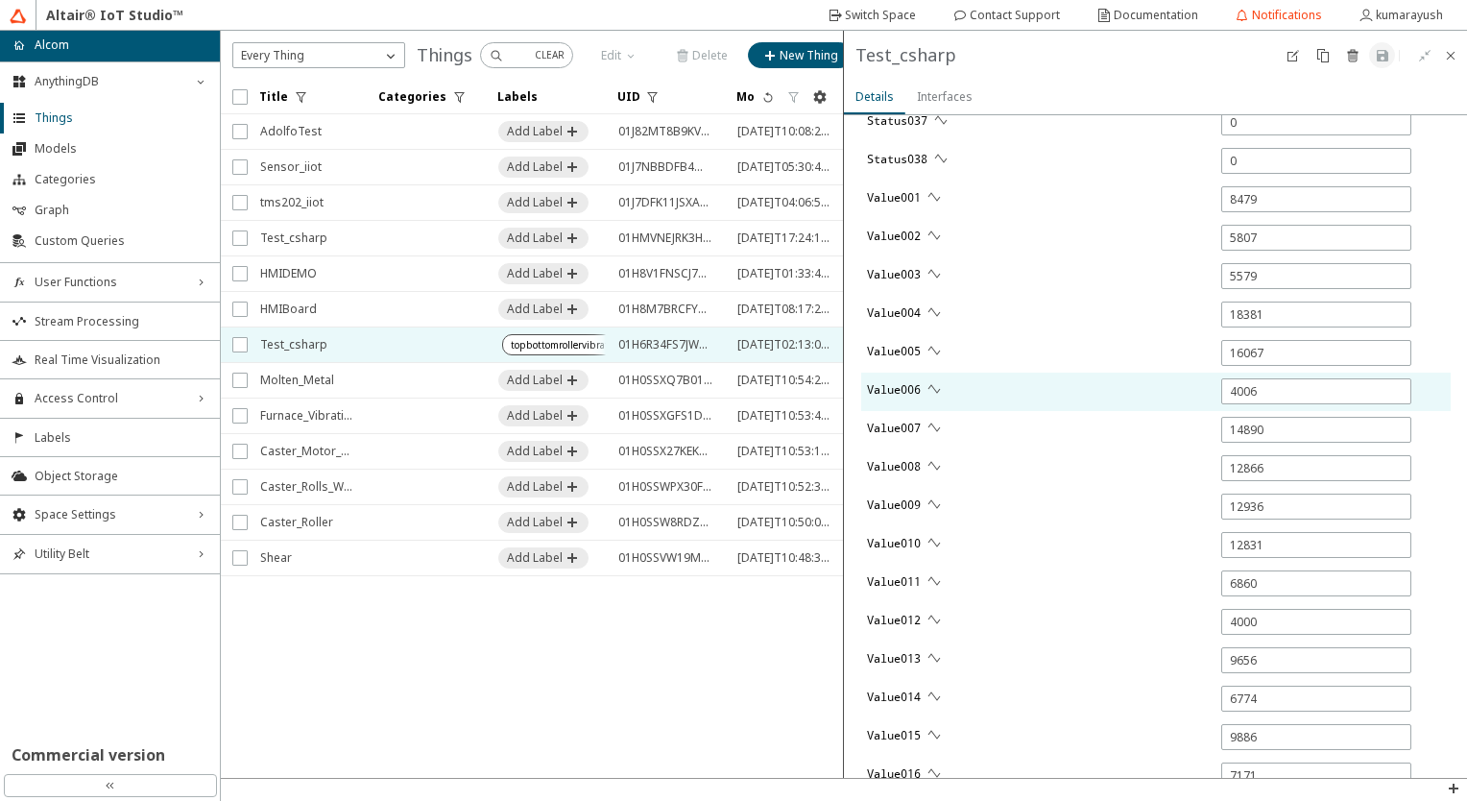
type input "8803"
type input "1"
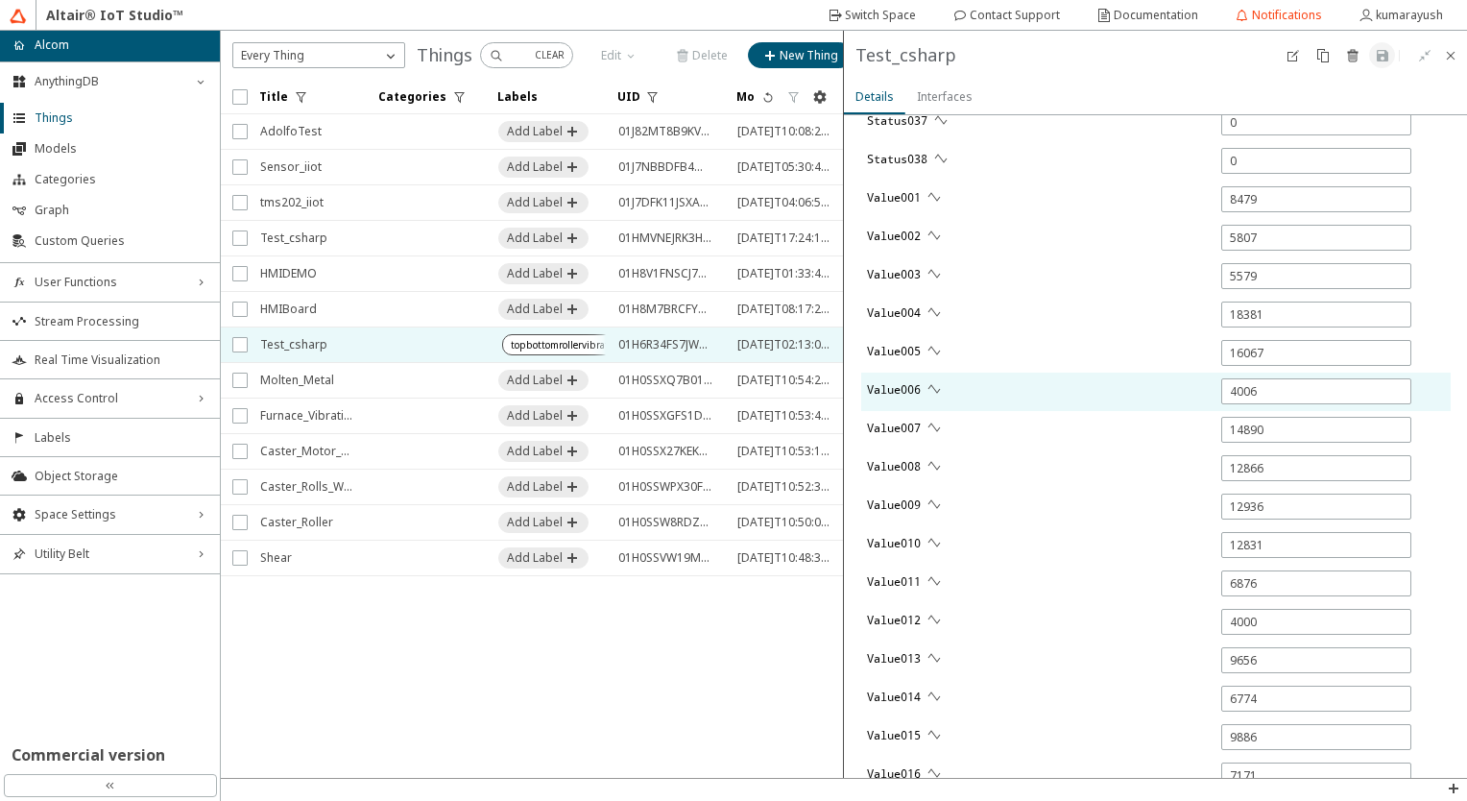
type input "1"
type input "15025"
type input "249"
type input "1"
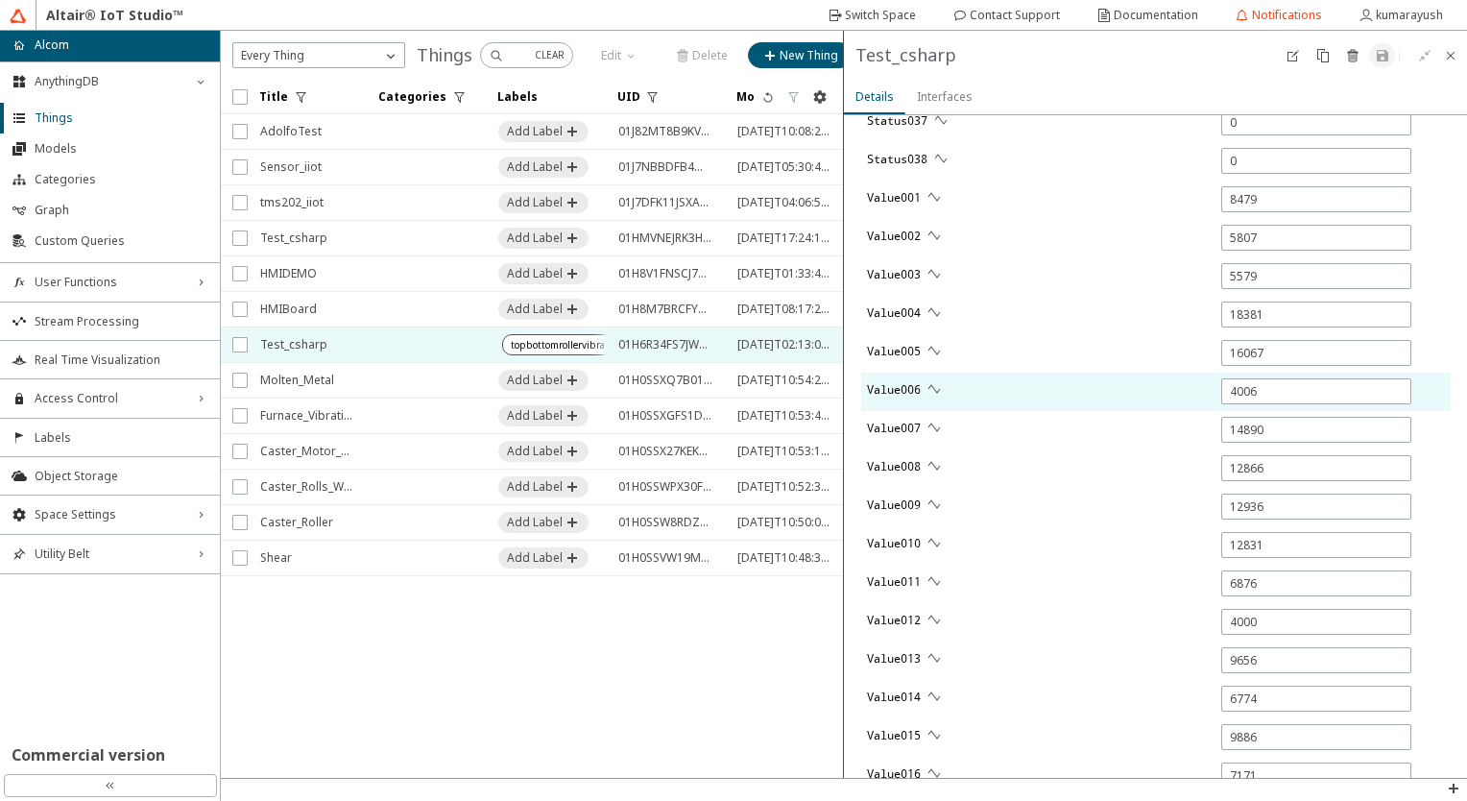
type input "1"
type input "7133"
type input "12175"
type input "1"
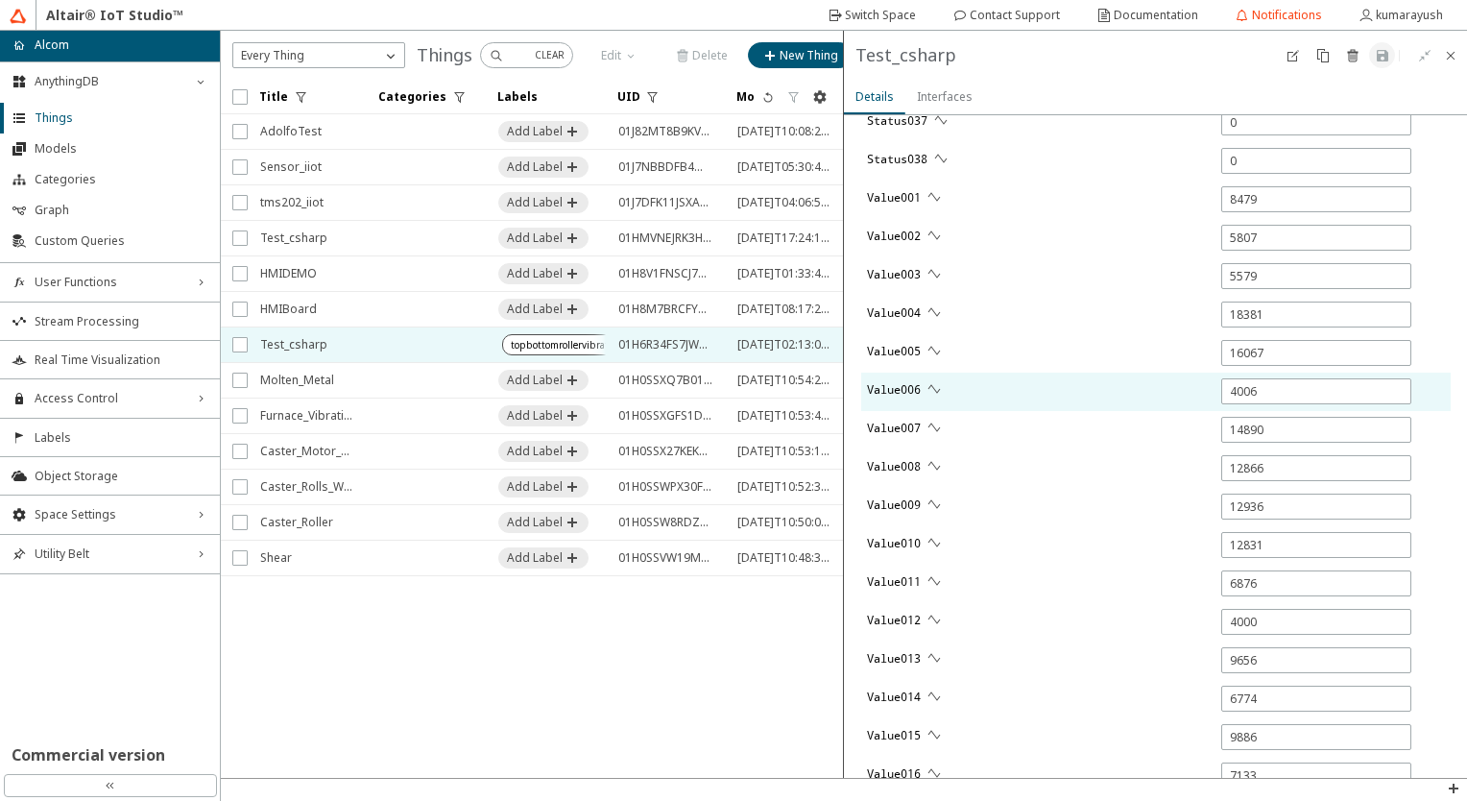
type input "1"
type input "9587"
type input "7150"
type input "13858"
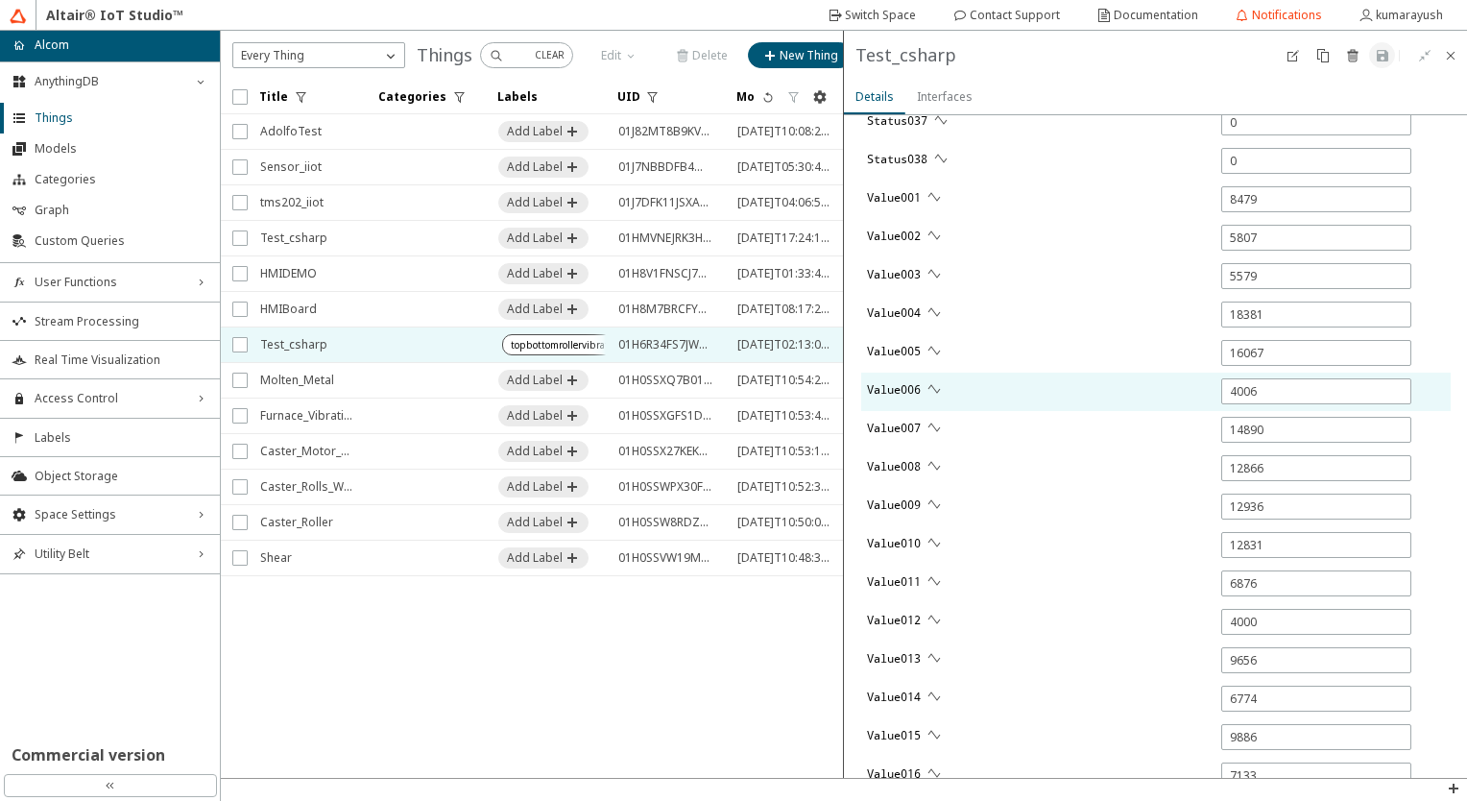
type input "10356"
type input "1"
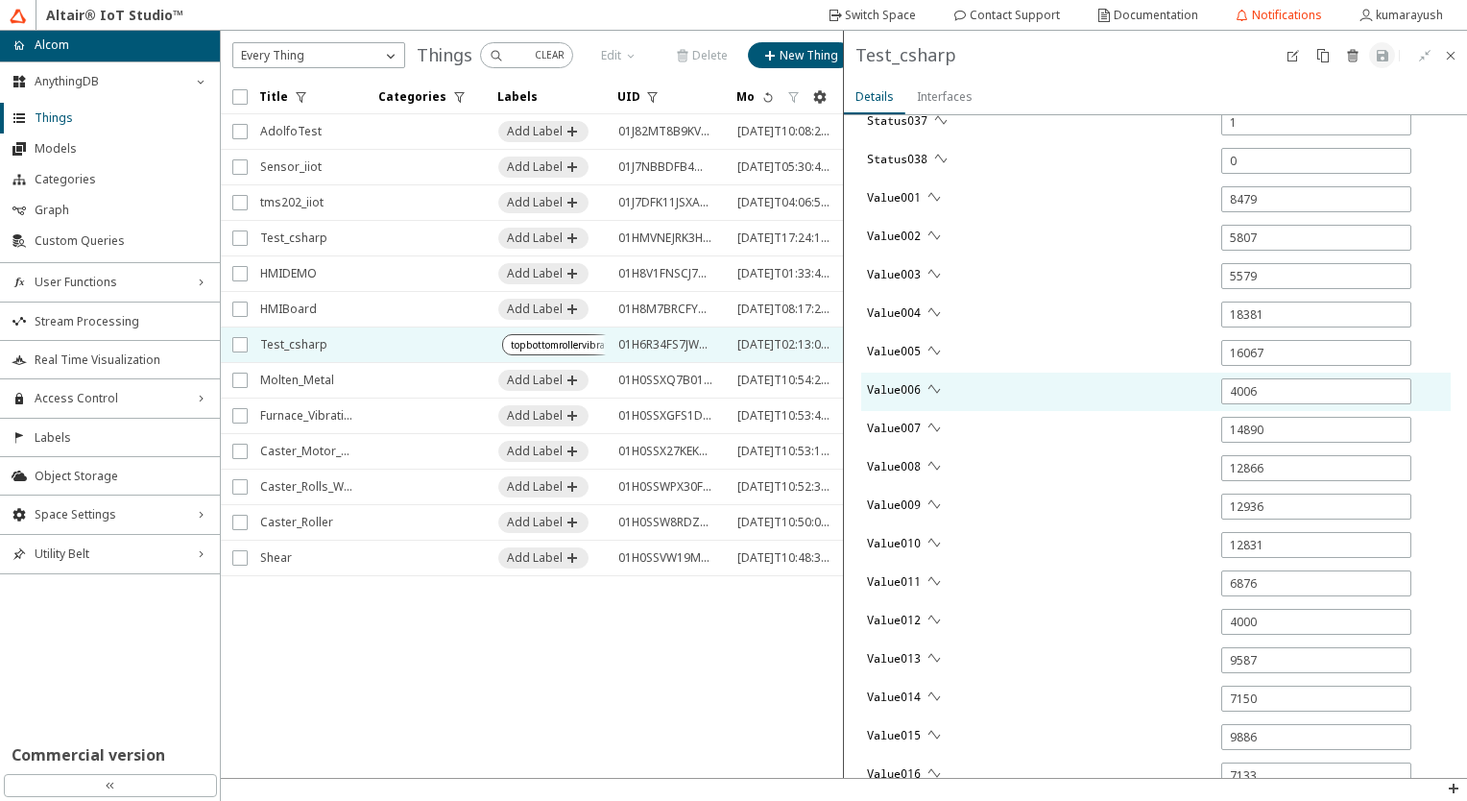
type input "1"
type input "10240"
type input "4565"
type input "13221"
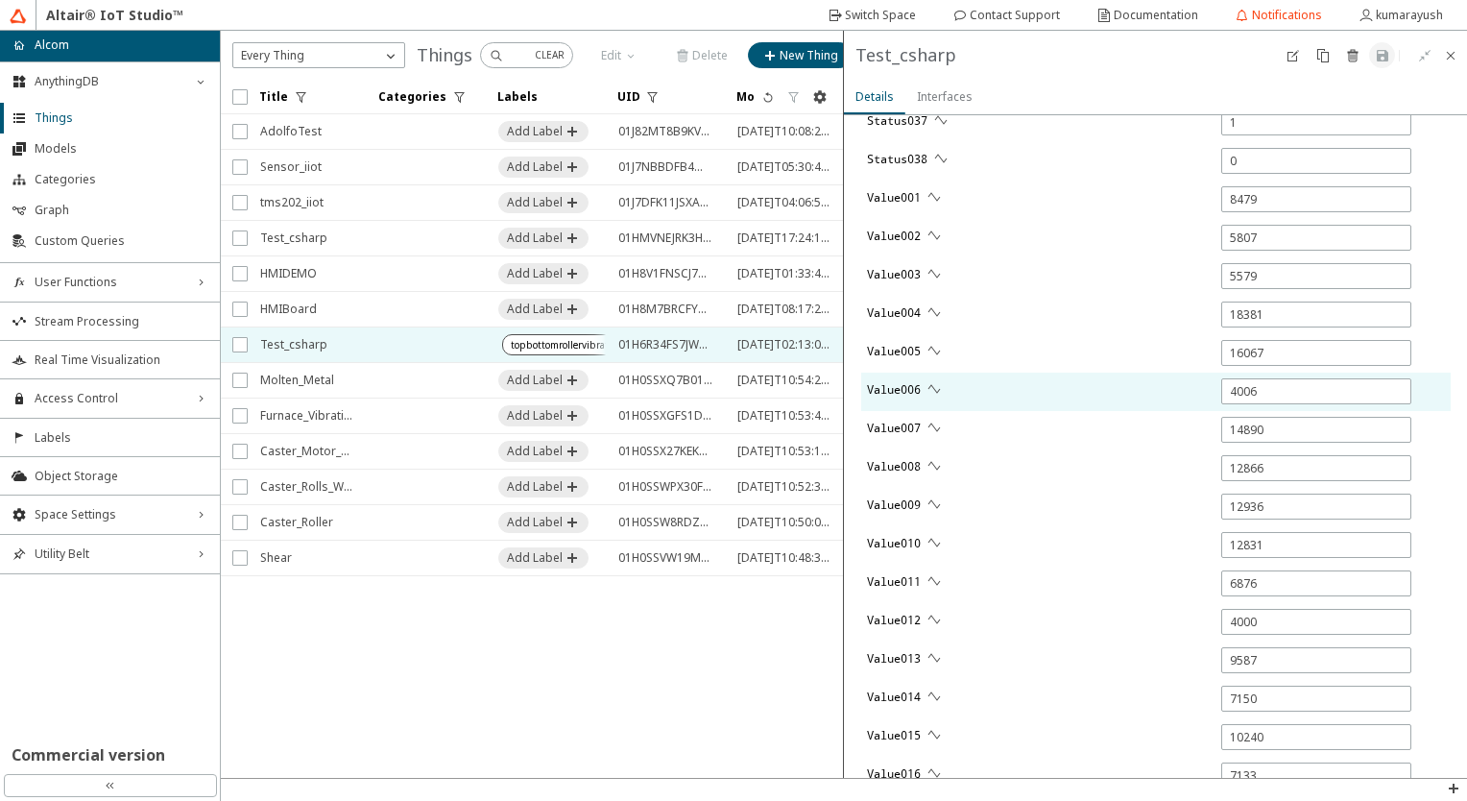
type input "0"
type input "1"
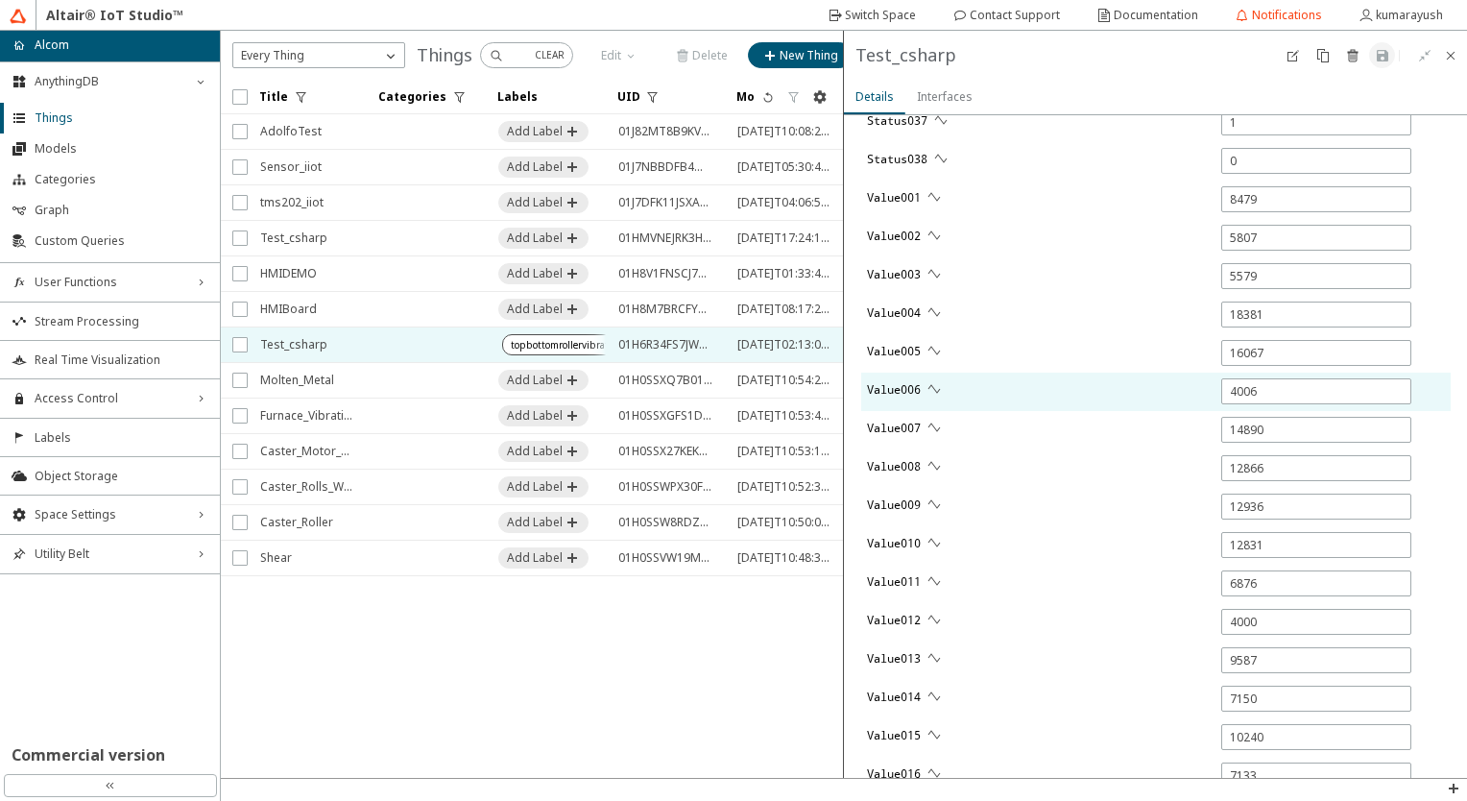
type input "1"
type input "16076"
type input "10381"
type input "4002"
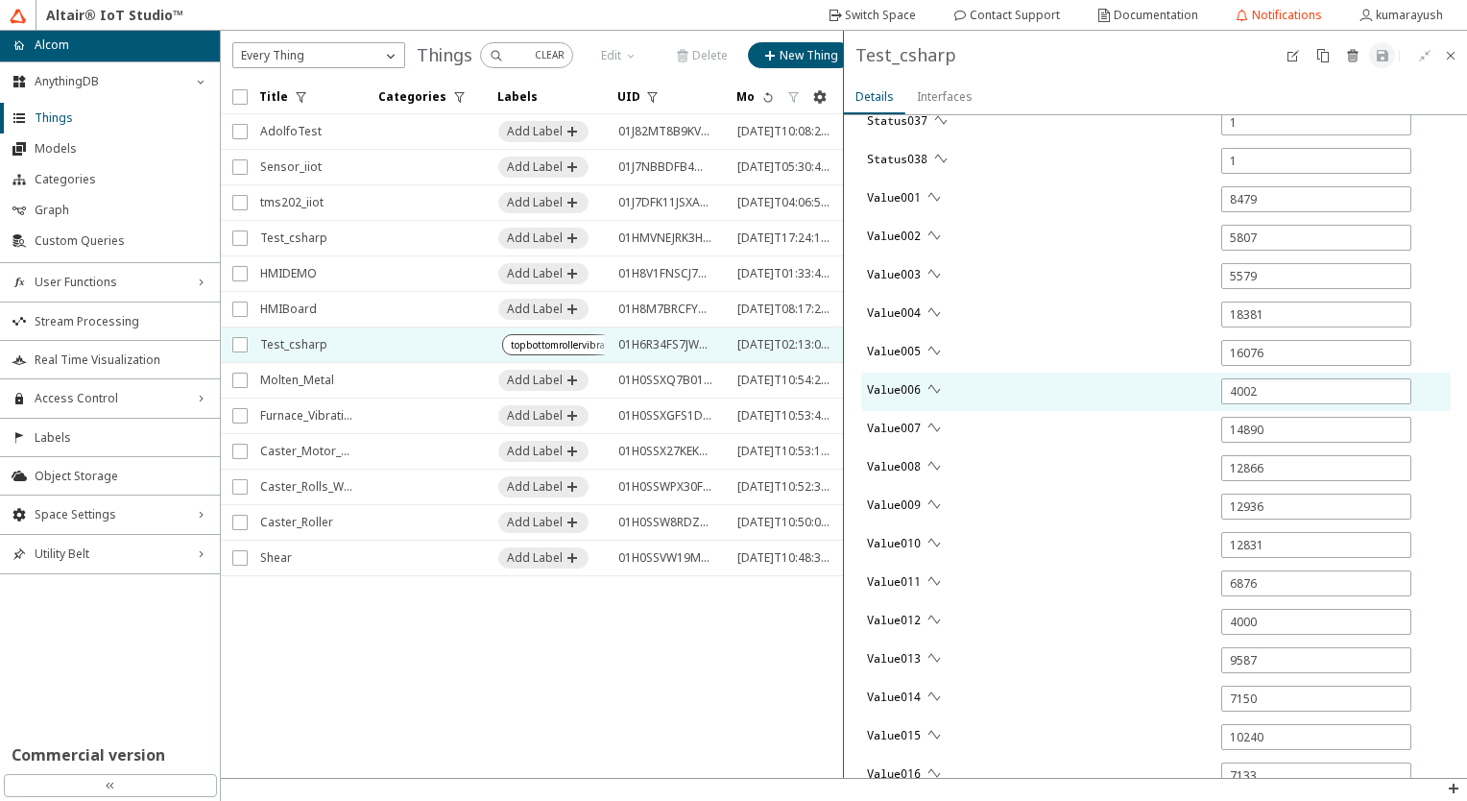
type input "1"
type input "0"
type input "14902"
type input "12879"
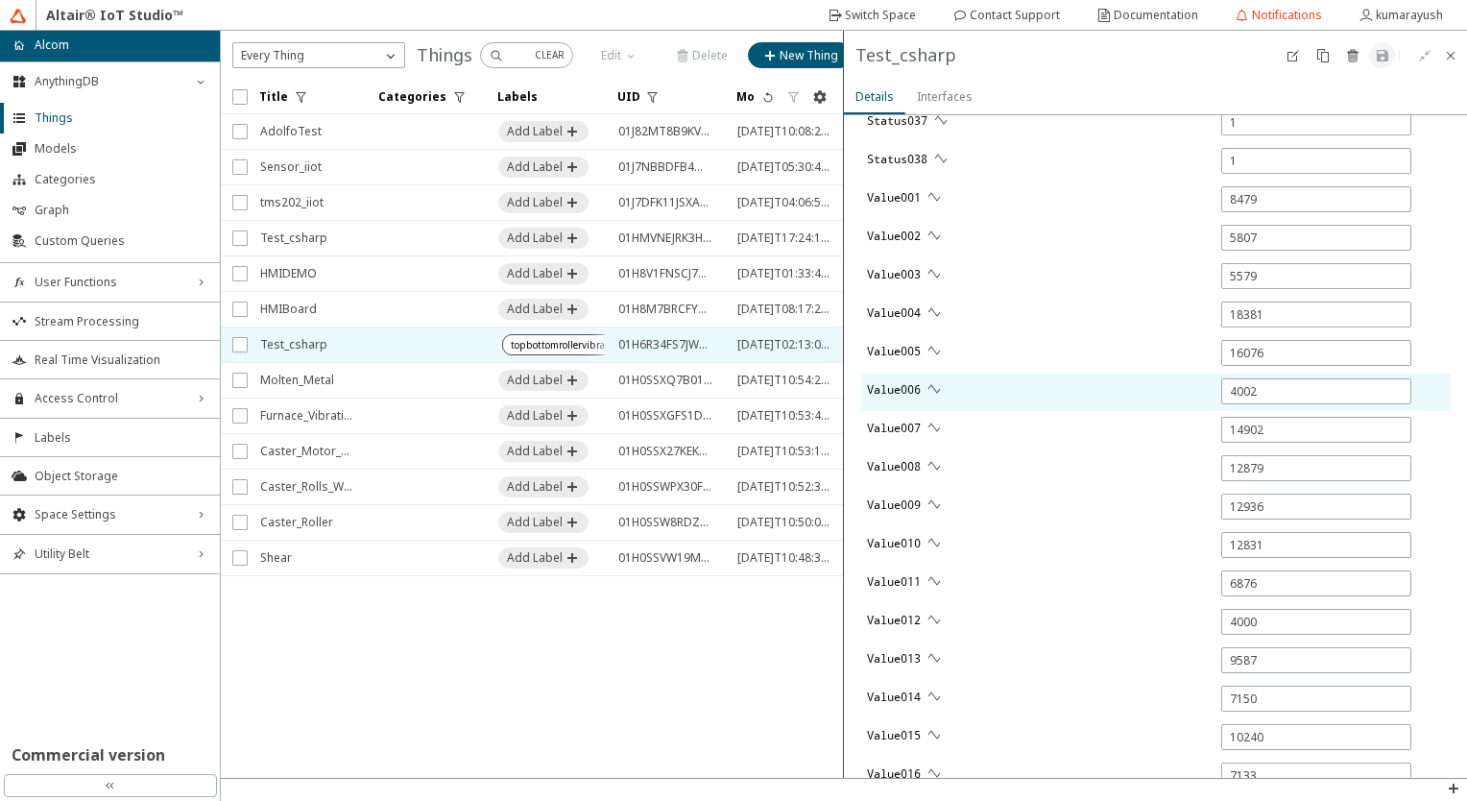
type input "-5"
type input "6.209"
type input "0"
type input "5542"
type input "18391"
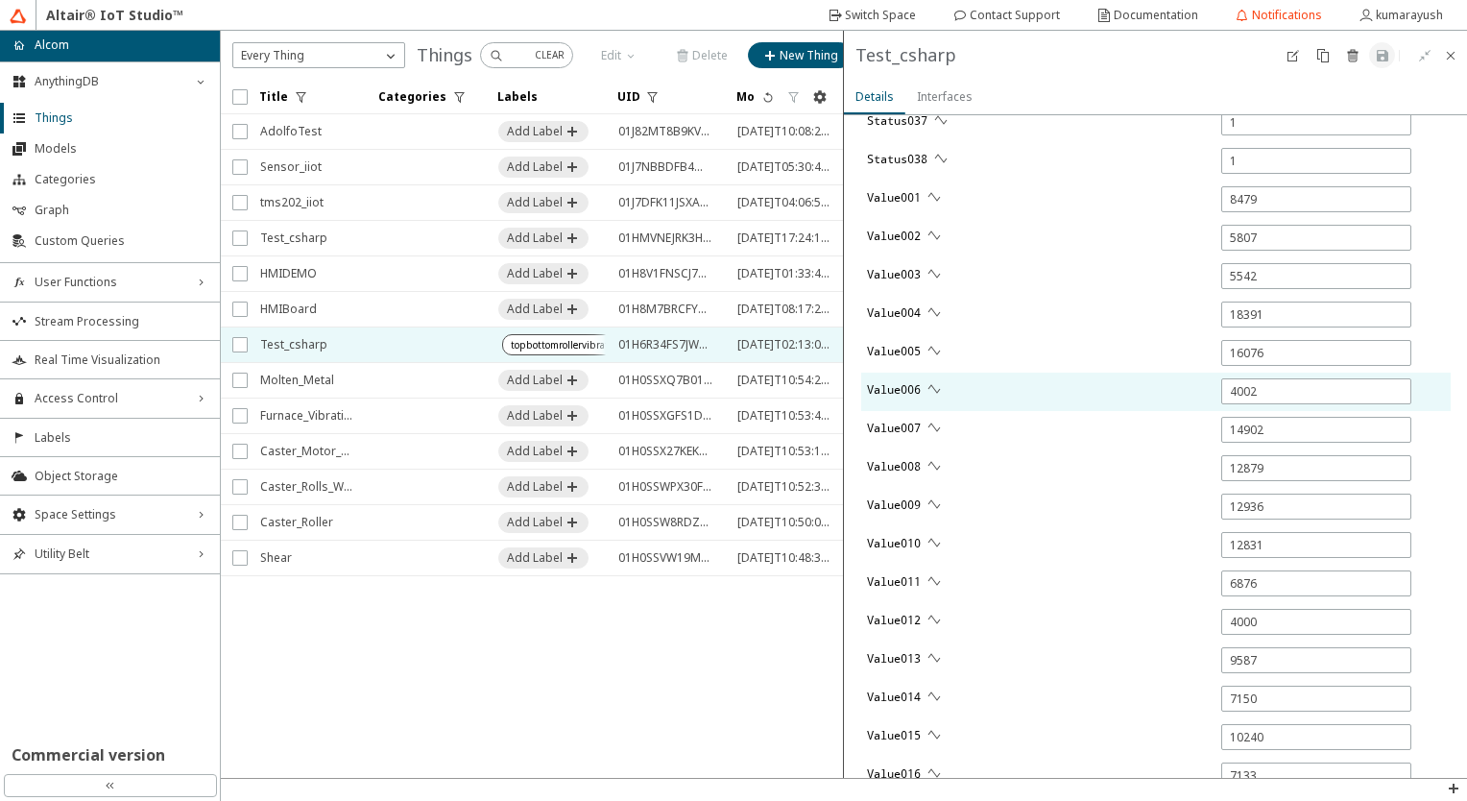
type input "8155"
type input "5793"
type input "12917"
type input "0"
type input "12814"
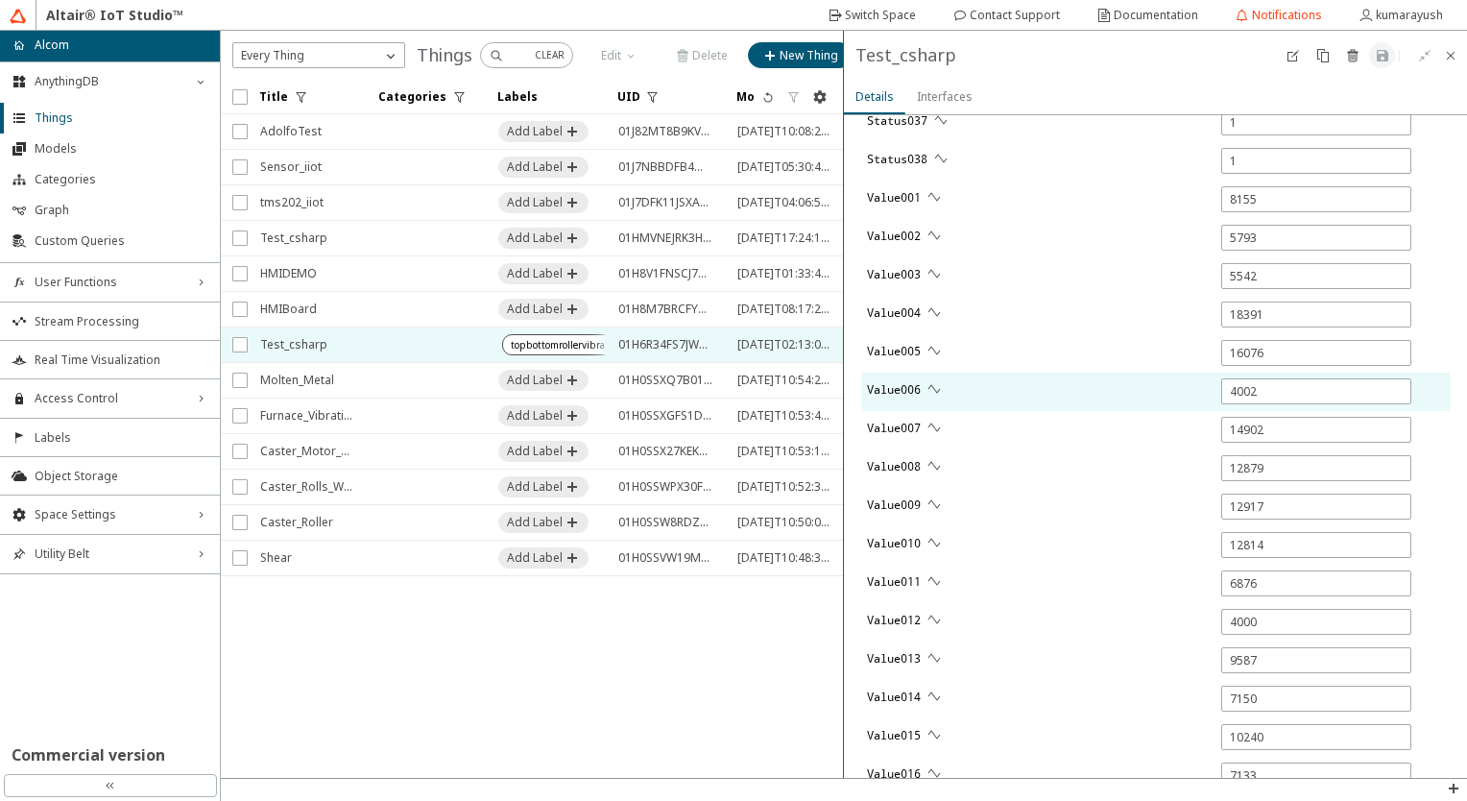
type input "0"
type input "11606"
type input "6835"
type input "0"
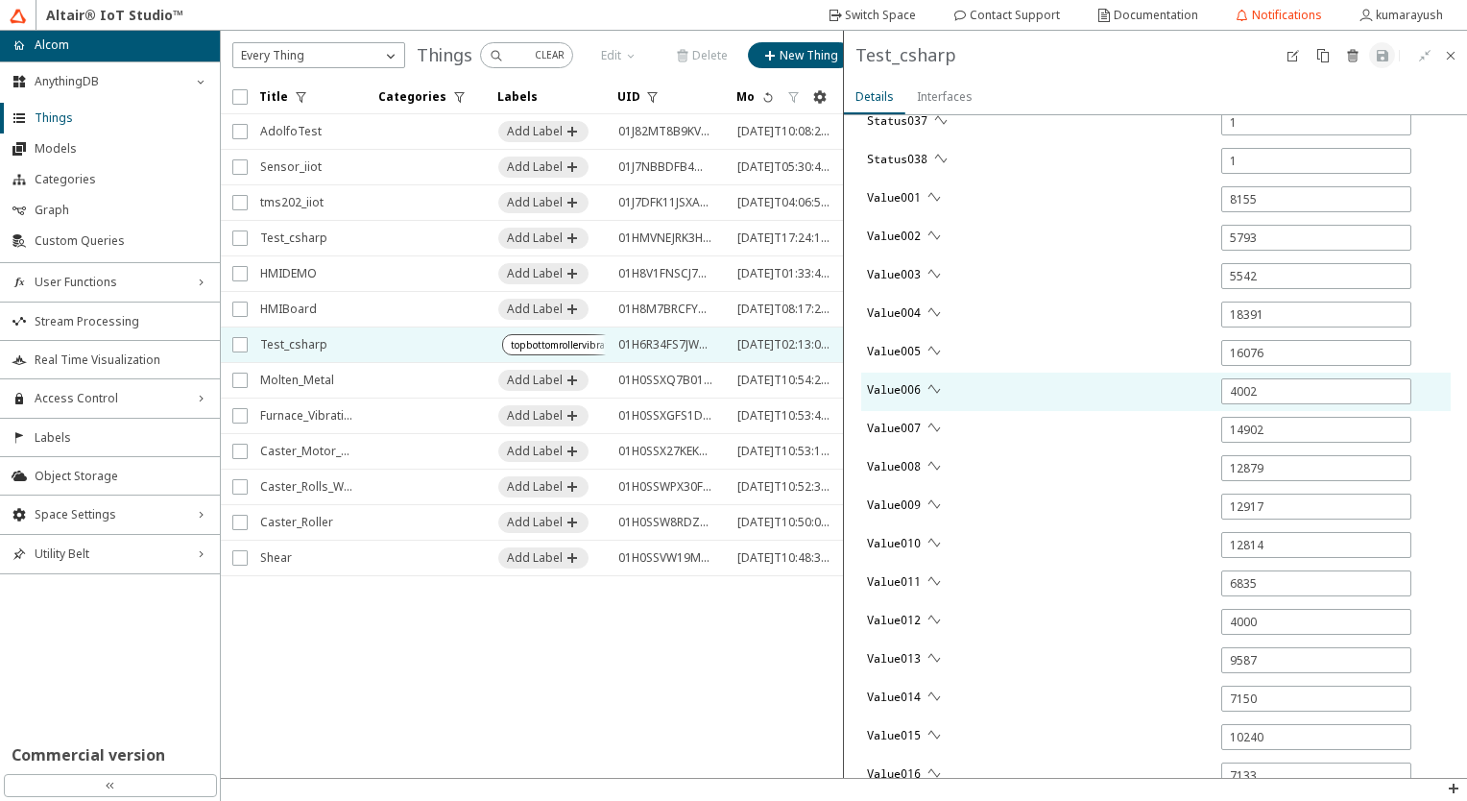
type input "6497"
type input "9340"
type input "15027"
type input "12174"
type input "251"
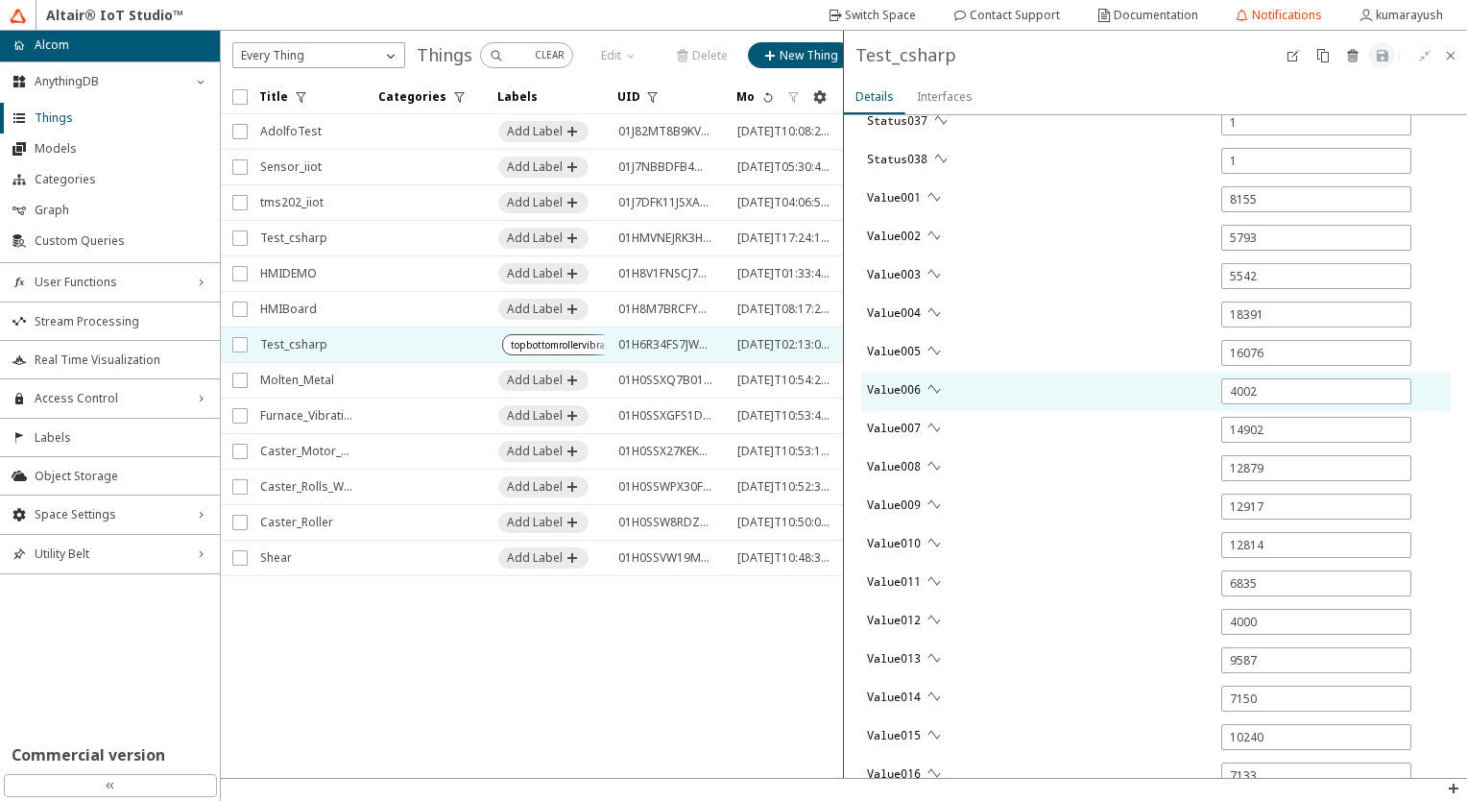
type input "249"
type input "226"
type input "10389"
type input "9084"
type input "6687"
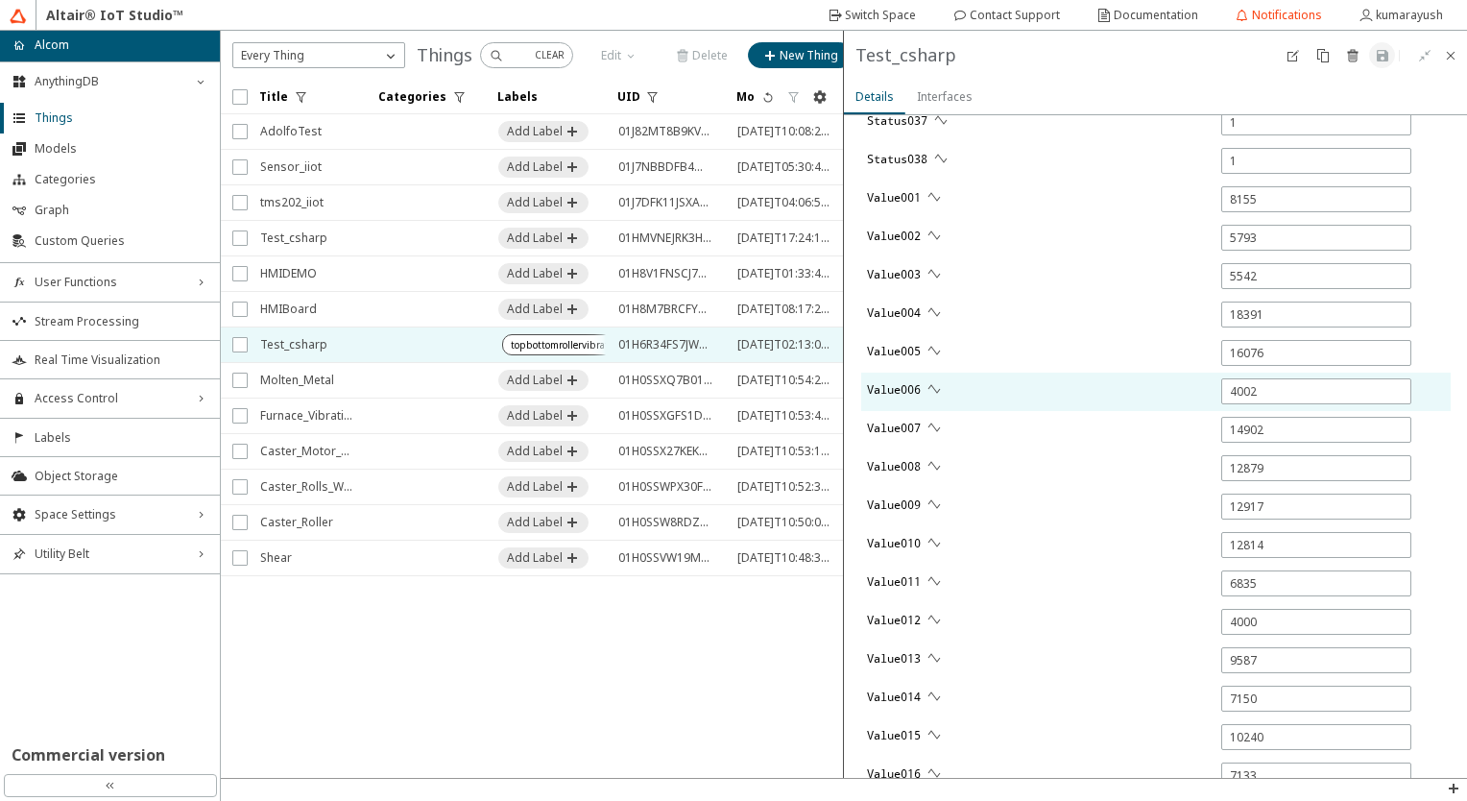
type input "4558"
type input "10357"
type input "10180"
type input "7073"
type input "13209"
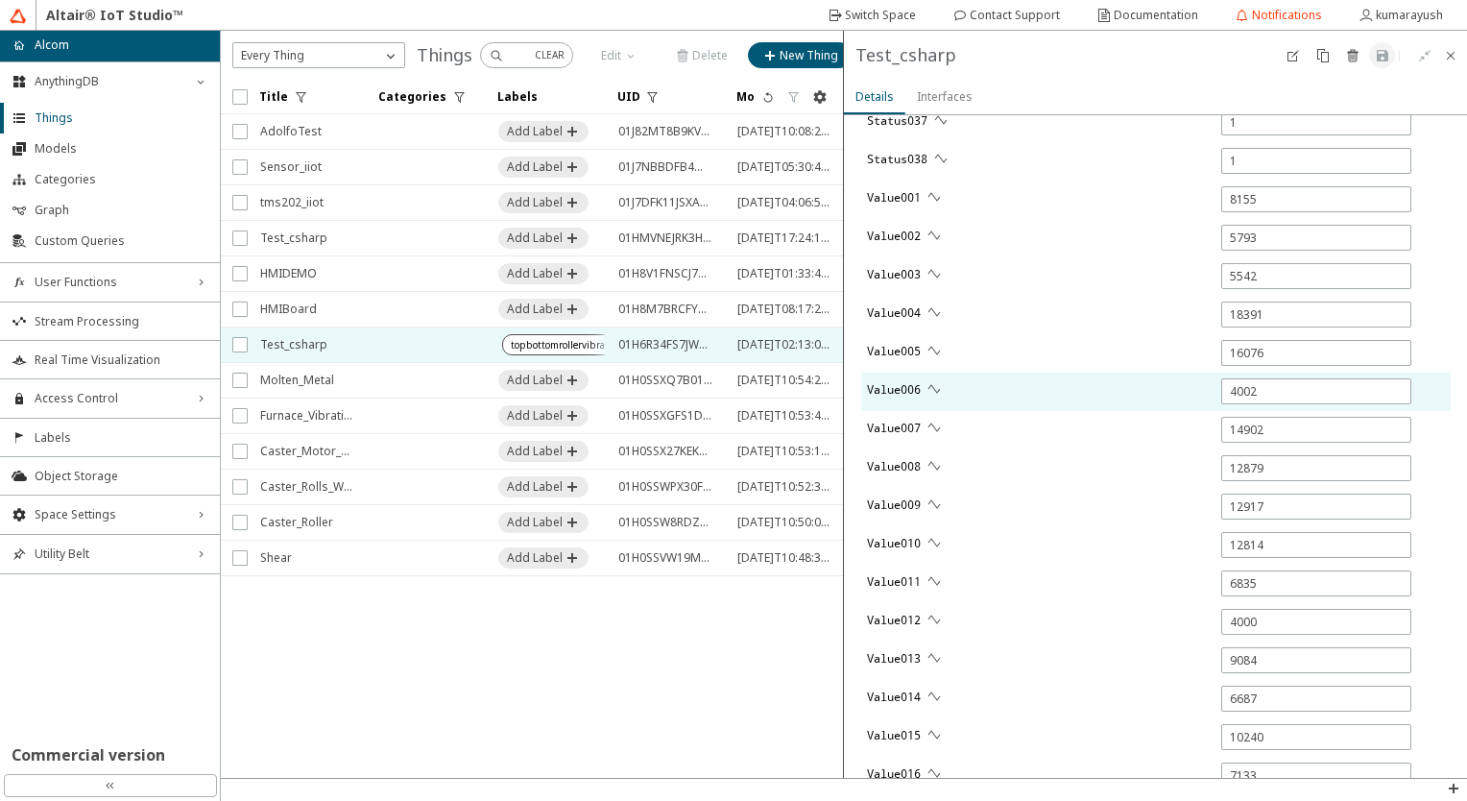
type input "12408"
type input "13853"
type input "16072"
type input "4003"
type input "12869"
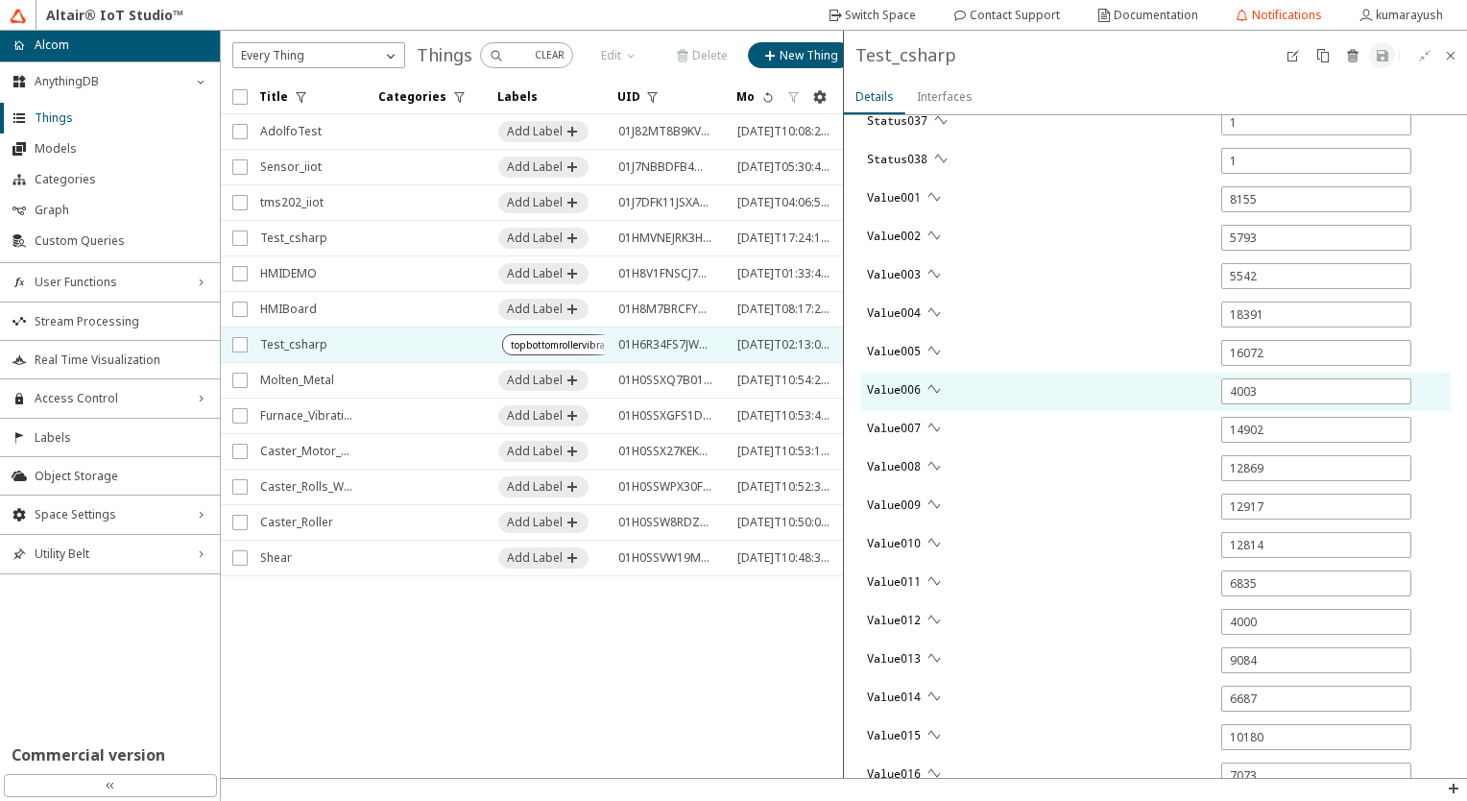
type input "1"
type input "-4"
type input "5.886"
type input "6.231"
type input "0"
